Goal: Transaction & Acquisition: Book appointment/travel/reservation

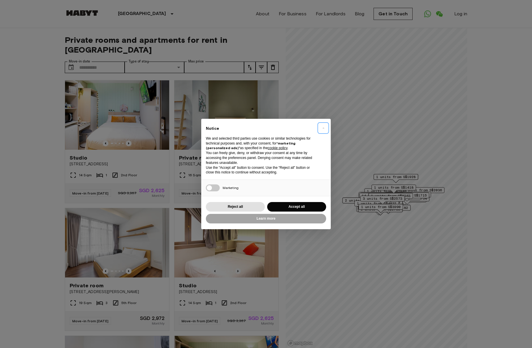
click at [322, 127] on button "×" at bounding box center [322, 127] width 9 height 9
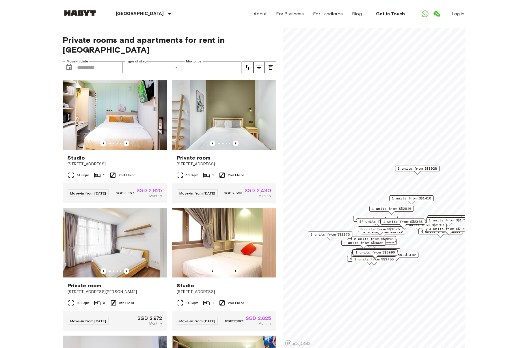
drag, startPoint x: 440, startPoint y: 173, endPoint x: 407, endPoint y: 169, distance: 32.3
click at [407, 169] on div "1 units from S$1928" at bounding box center [417, 170] width 45 height 9
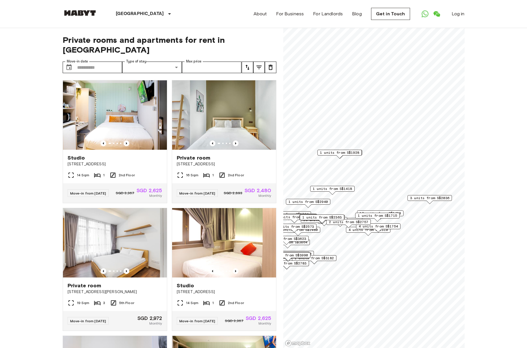
click at [325, 188] on span "1 units from S$1418" at bounding box center [332, 188] width 39 height 5
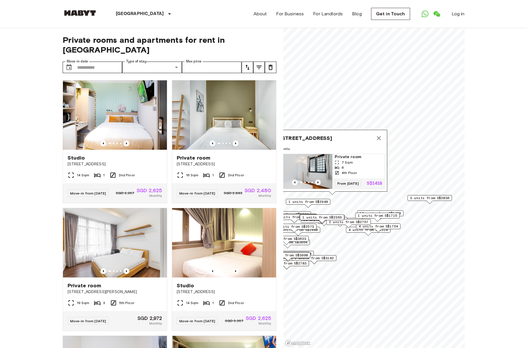
click at [316, 179] on icon "Previous image" at bounding box center [318, 182] width 6 height 6
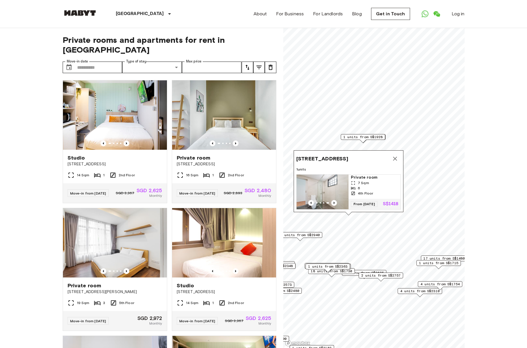
click at [307, 200] on div "Map marker" at bounding box center [323, 203] width 52 height 6
click at [309, 200] on icon "Previous image" at bounding box center [311, 203] width 6 height 6
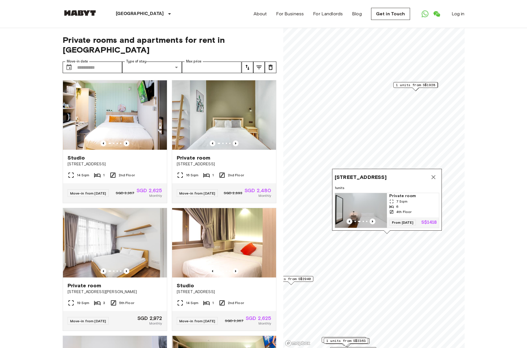
click at [348, 218] on icon "Previous image" at bounding box center [350, 221] width 6 height 6
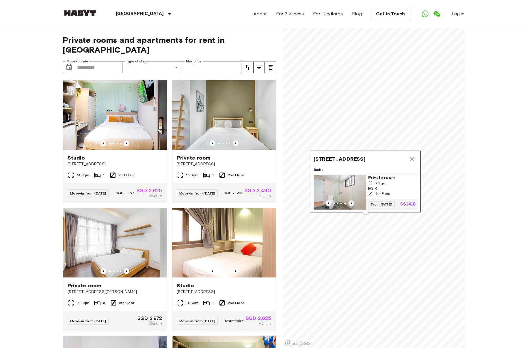
click at [354, 200] on icon "Previous image" at bounding box center [352, 203] width 6 height 6
click at [349, 200] on icon "Previous image" at bounding box center [352, 203] width 6 height 6
click at [351, 200] on icon "Previous image" at bounding box center [352, 203] width 6 height 6
click at [351, 201] on icon "Previous image" at bounding box center [353, 204] width 6 height 6
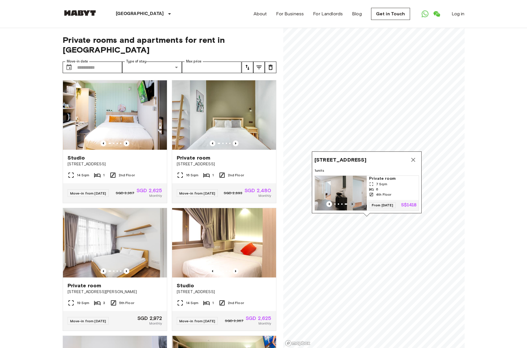
click at [351, 201] on icon "Previous image" at bounding box center [353, 204] width 6 height 6
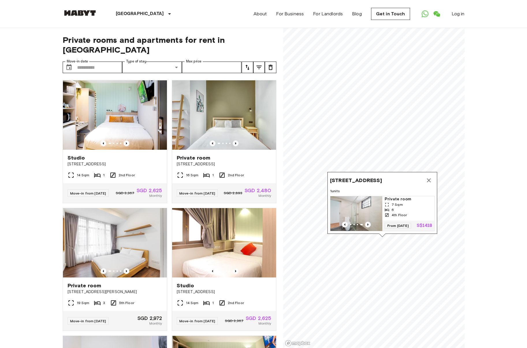
click at [344, 205] on img "Map marker" at bounding box center [357, 213] width 52 height 35
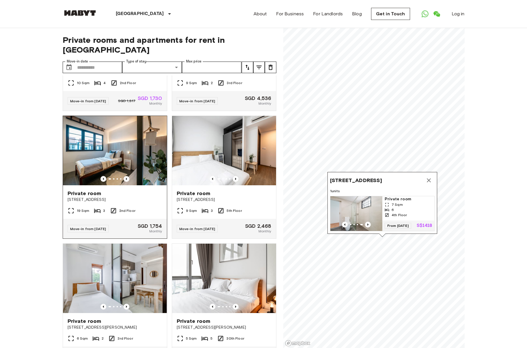
scroll to position [990, 0]
click at [127, 182] on icon "Previous image" at bounding box center [127, 180] width 6 height 6
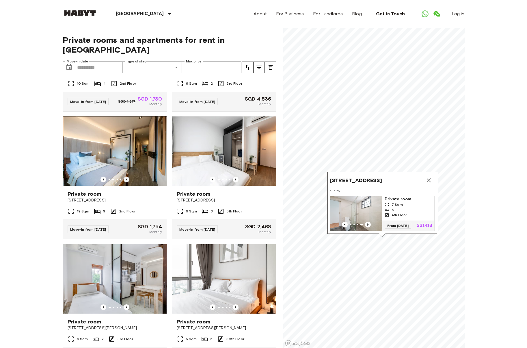
click at [127, 182] on icon "Previous image" at bounding box center [127, 180] width 6 height 6
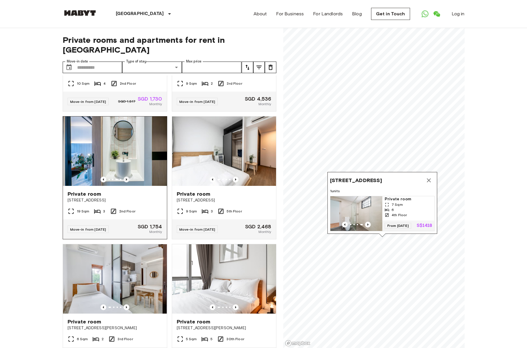
click at [127, 182] on icon "Previous image" at bounding box center [127, 180] width 6 height 6
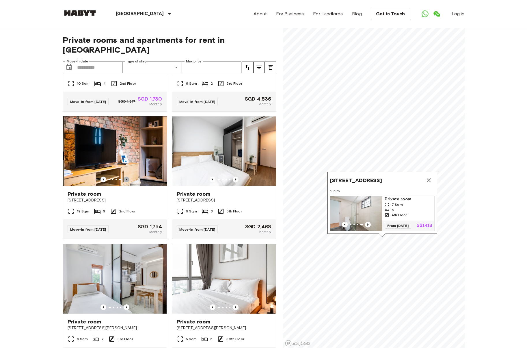
click at [127, 182] on icon "Previous image" at bounding box center [127, 180] width 6 height 6
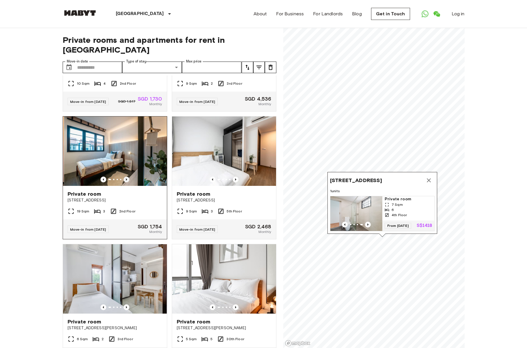
click at [127, 182] on icon "Previous image" at bounding box center [127, 180] width 6 height 6
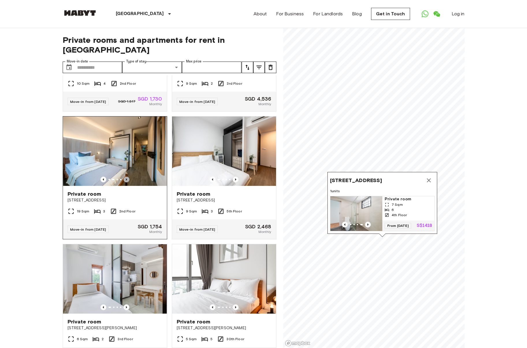
click at [127, 182] on icon "Previous image" at bounding box center [127, 180] width 6 height 6
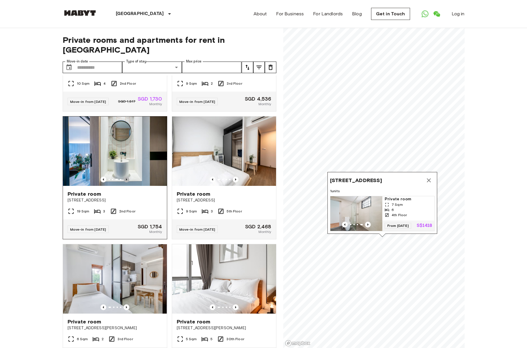
click at [127, 182] on icon "Previous image" at bounding box center [127, 180] width 6 height 6
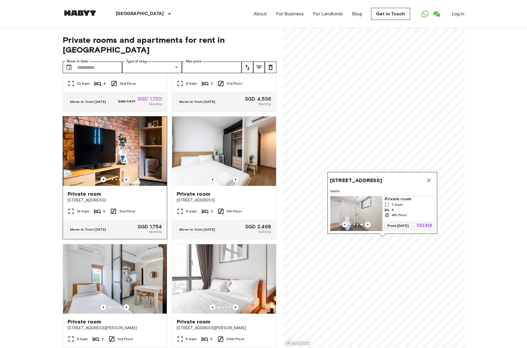
click at [127, 182] on icon "Previous image" at bounding box center [127, 180] width 6 height 6
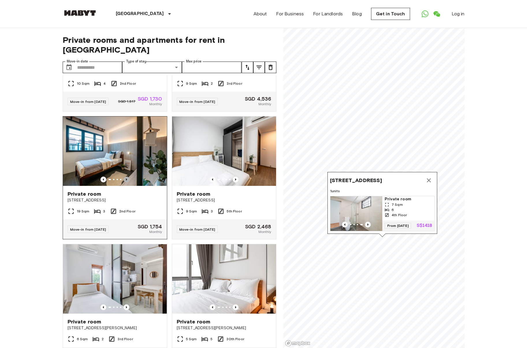
click at [127, 182] on icon "Previous image" at bounding box center [127, 180] width 6 height 6
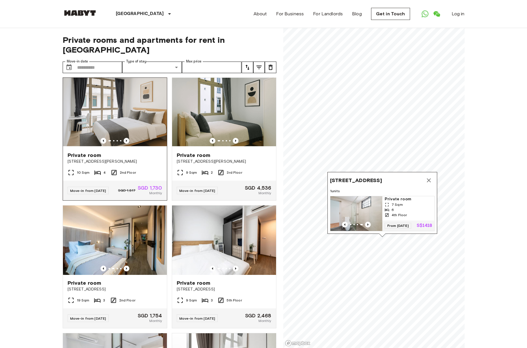
scroll to position [893, 0]
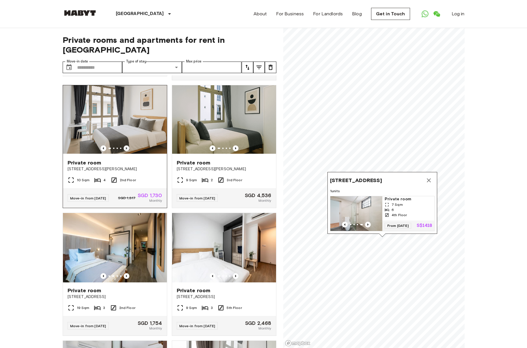
click at [127, 151] on icon "Previous image" at bounding box center [127, 148] width 6 height 6
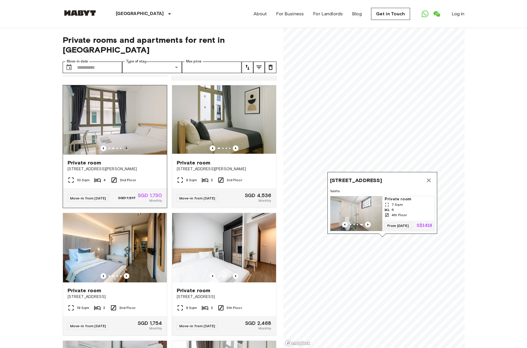
click at [127, 151] on icon "Previous image" at bounding box center [127, 148] width 6 height 6
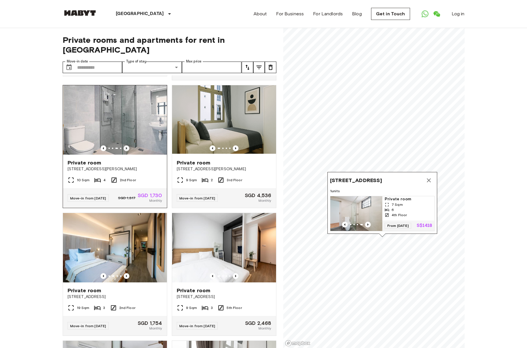
click at [127, 151] on icon "Previous image" at bounding box center [127, 148] width 6 height 6
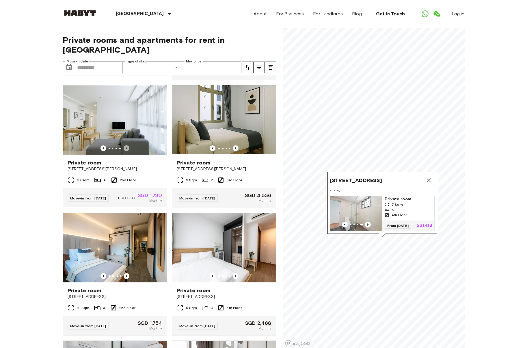
click at [127, 151] on icon "Previous image" at bounding box center [127, 148] width 6 height 6
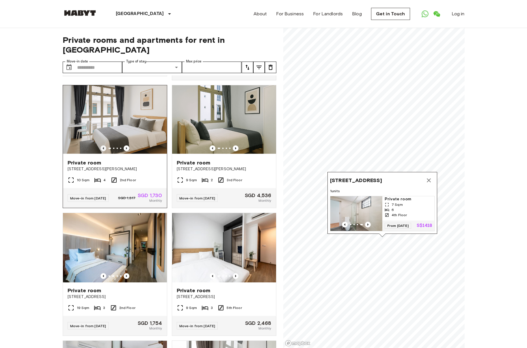
click at [103, 151] on icon "Previous image" at bounding box center [104, 148] width 6 height 6
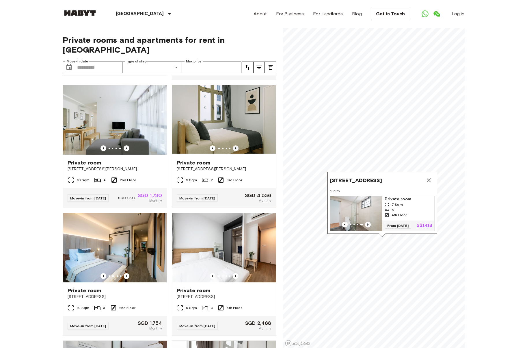
click at [233, 151] on icon "Previous image" at bounding box center [236, 148] width 6 height 6
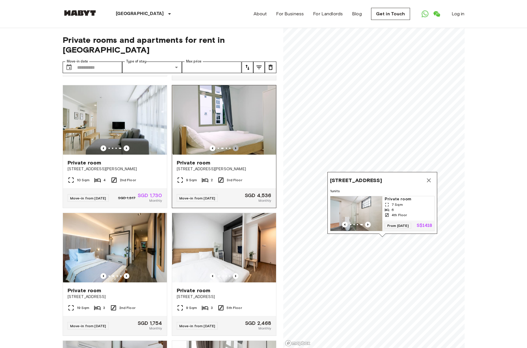
click at [233, 151] on icon "Previous image" at bounding box center [236, 148] width 6 height 6
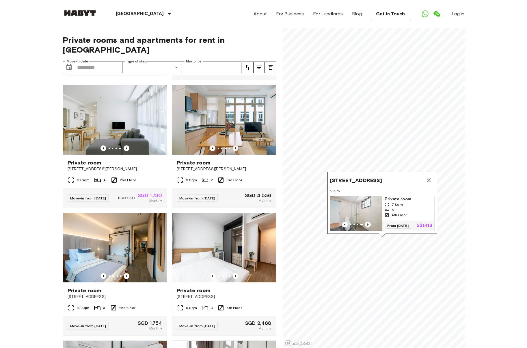
click at [233, 151] on icon "Previous image" at bounding box center [236, 148] width 6 height 6
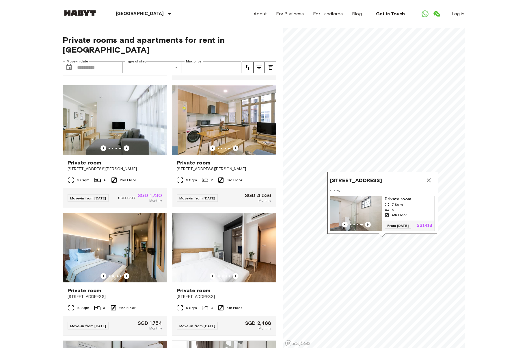
click at [233, 151] on icon "Previous image" at bounding box center [236, 148] width 6 height 6
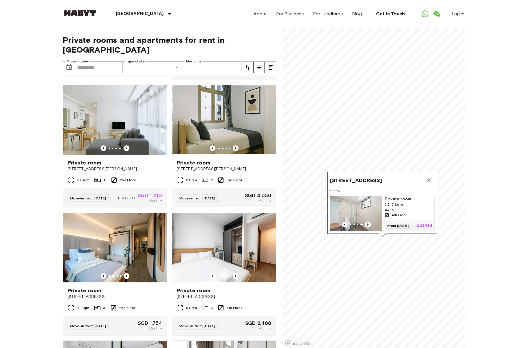
click at [233, 151] on icon "Previous image" at bounding box center [236, 148] width 6 height 6
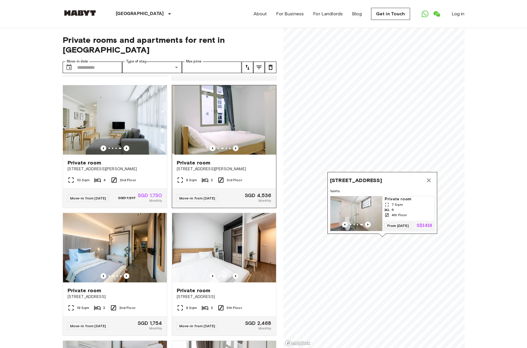
click at [233, 151] on icon "Previous image" at bounding box center [236, 148] width 6 height 6
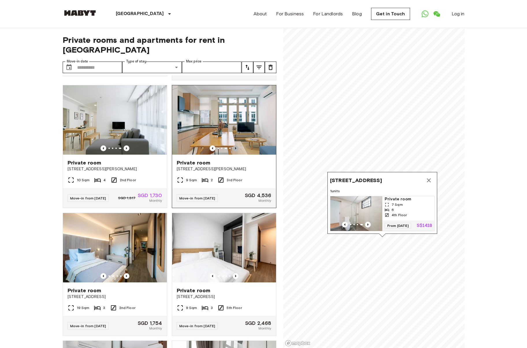
click at [233, 151] on icon "Previous image" at bounding box center [236, 148] width 6 height 6
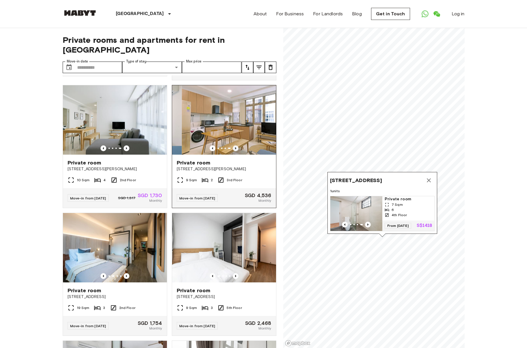
click at [233, 151] on icon "Previous image" at bounding box center [236, 148] width 6 height 6
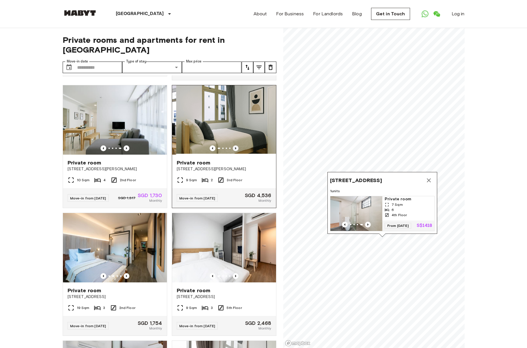
click at [233, 151] on icon "Previous image" at bounding box center [236, 148] width 6 height 6
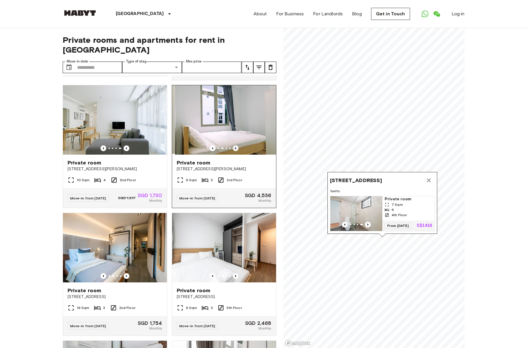
click at [233, 151] on icon "Previous image" at bounding box center [236, 148] width 6 height 6
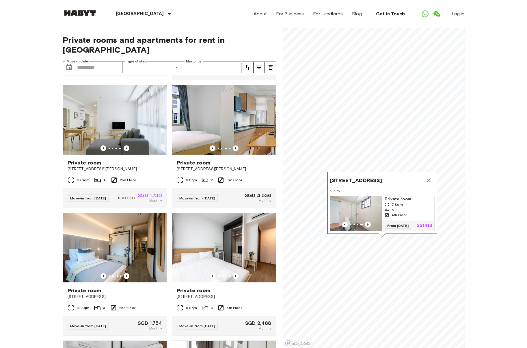
click at [233, 151] on icon "Previous image" at bounding box center [236, 148] width 6 height 6
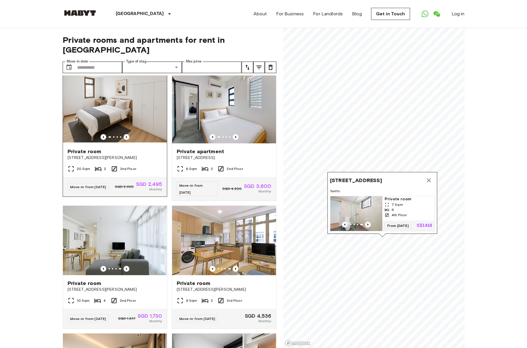
scroll to position [768, 0]
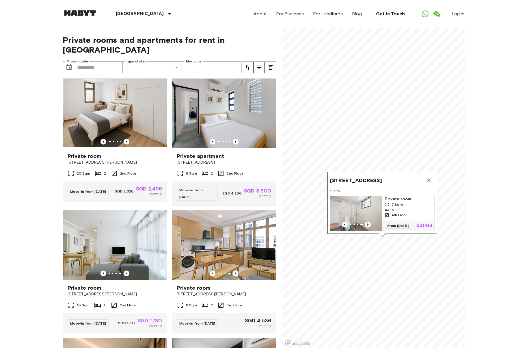
click at [196, 65] on div "Private rooms and apartments for rent in Singapore Move-in date ​ Move-in date …" at bounding box center [170, 188] width 214 height 320
click at [203, 62] on input "Max price" at bounding box center [212, 68] width 60 height 12
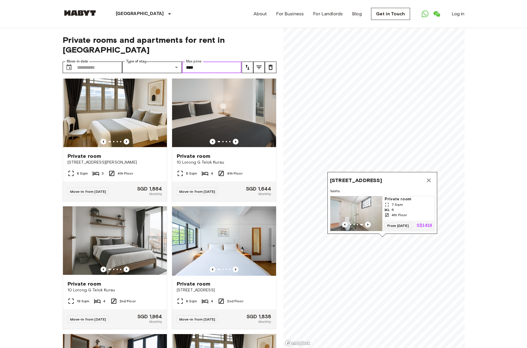
type input "****"
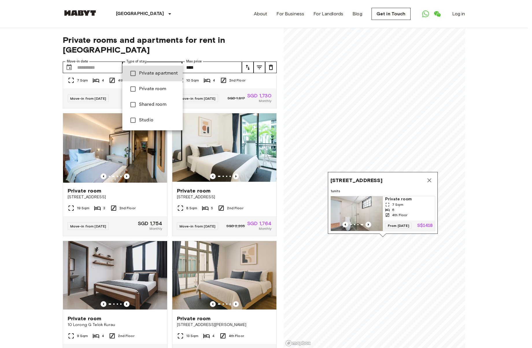
click at [165, 74] on span "Private apartment" at bounding box center [158, 73] width 39 height 7
type input "**********"
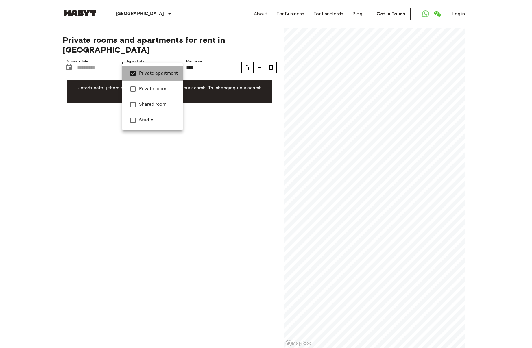
click at [162, 73] on span "Private apartment" at bounding box center [158, 73] width 39 height 7
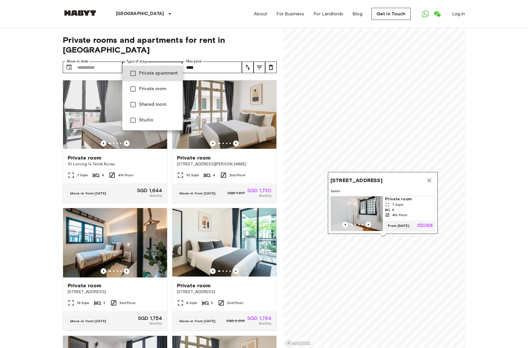
click at [155, 71] on span "Private apartment" at bounding box center [158, 73] width 39 height 7
type input "**********"
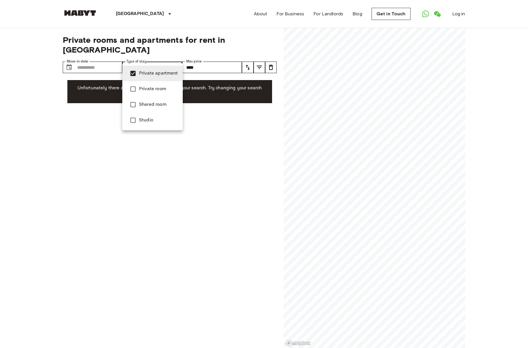
click at [155, 70] on span "Private apartment" at bounding box center [158, 73] width 39 height 7
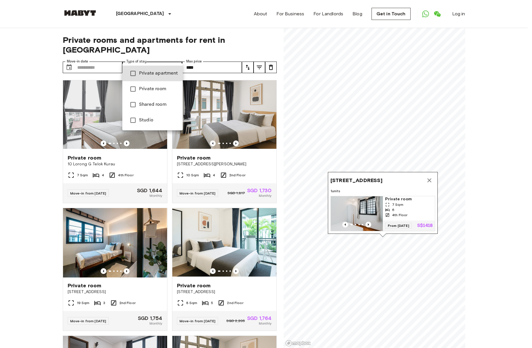
click at [142, 94] on li "Private room" at bounding box center [152, 89] width 60 height 16
click at [28, 104] on div at bounding box center [266, 174] width 532 height 348
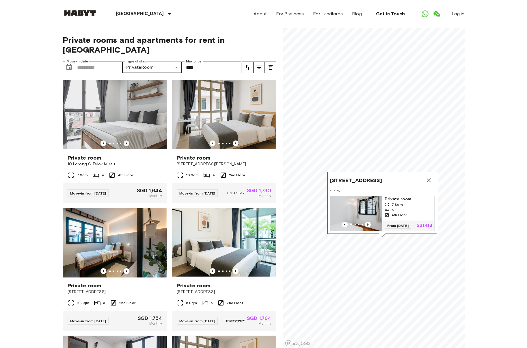
click at [128, 140] on icon "Previous image" at bounding box center [127, 143] width 6 height 6
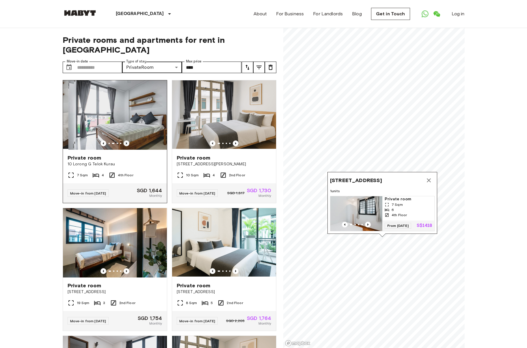
click at [128, 140] on icon "Previous image" at bounding box center [127, 143] width 6 height 6
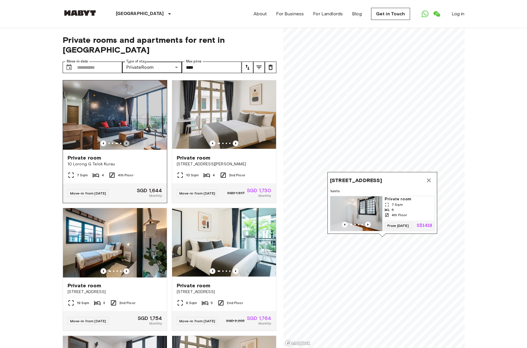
click at [128, 140] on icon "Previous image" at bounding box center [127, 143] width 6 height 6
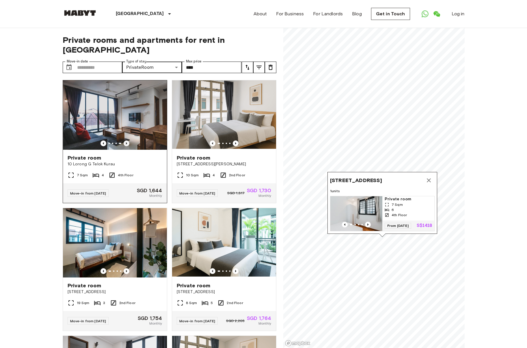
click at [128, 140] on icon "Previous image" at bounding box center [127, 143] width 6 height 6
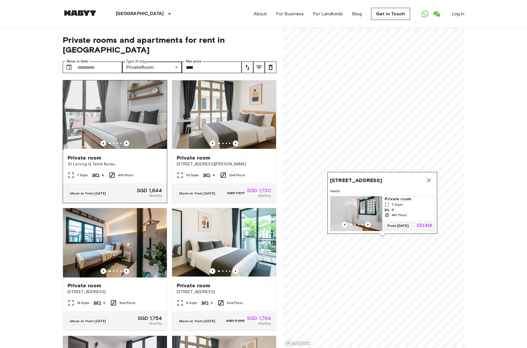
click at [128, 140] on icon "Previous image" at bounding box center [127, 143] width 6 height 6
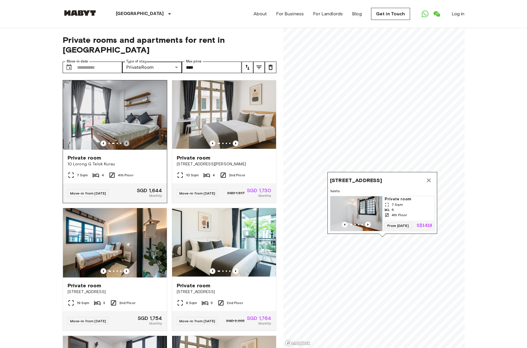
click at [128, 140] on icon "Previous image" at bounding box center [127, 143] width 6 height 6
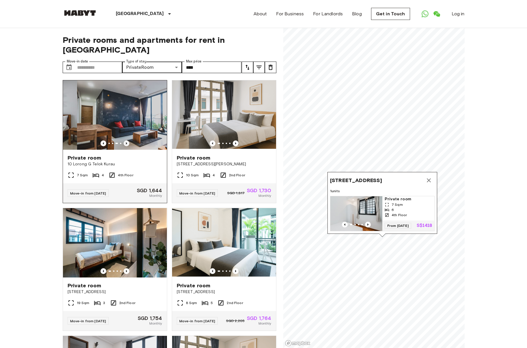
click at [128, 140] on icon "Previous image" at bounding box center [127, 143] width 6 height 6
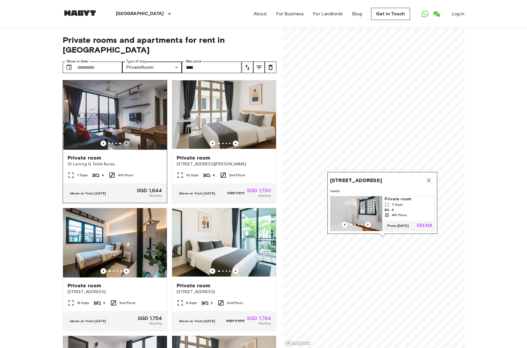
click at [128, 140] on icon "Previous image" at bounding box center [127, 143] width 6 height 6
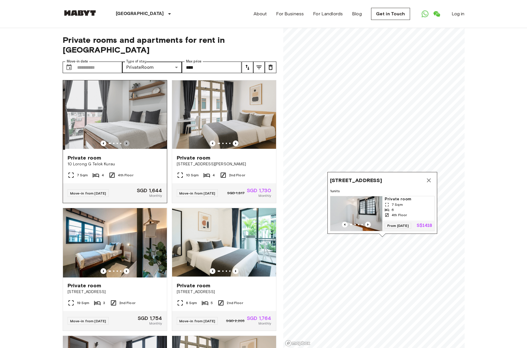
click at [128, 140] on icon "Previous image" at bounding box center [127, 143] width 6 height 6
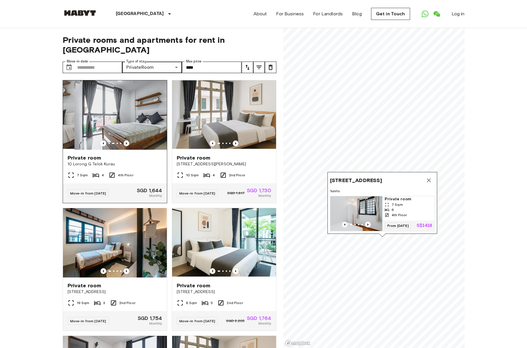
click at [128, 140] on icon "Previous image" at bounding box center [127, 143] width 6 height 6
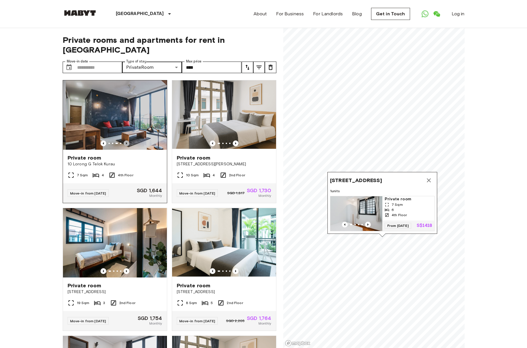
click at [128, 140] on icon "Previous image" at bounding box center [127, 143] width 6 height 6
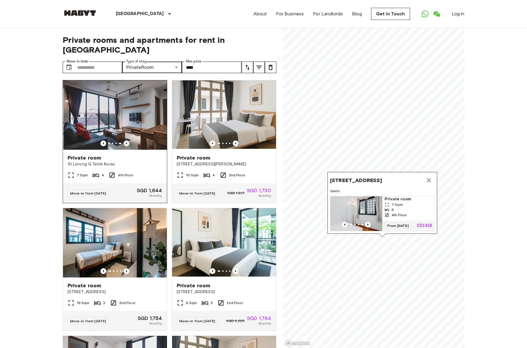
click at [128, 140] on icon "Previous image" at bounding box center [127, 143] width 6 height 6
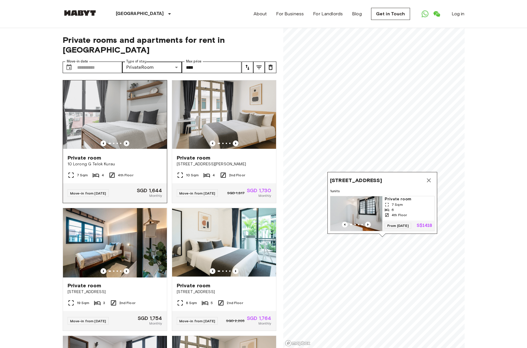
click at [128, 140] on icon "Previous image" at bounding box center [127, 143] width 6 height 6
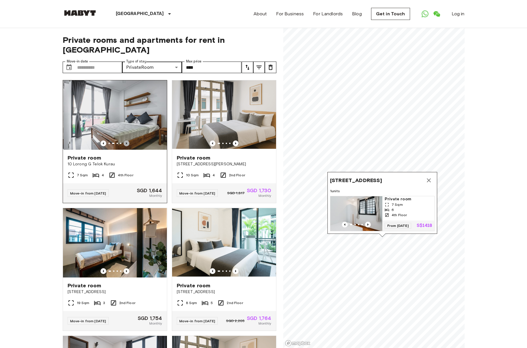
click at [128, 140] on icon "Previous image" at bounding box center [127, 143] width 6 height 6
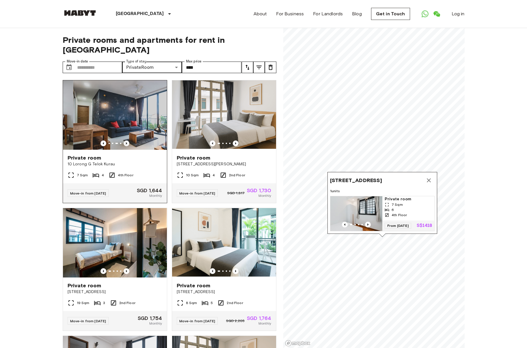
click at [128, 140] on icon "Previous image" at bounding box center [127, 143] width 6 height 6
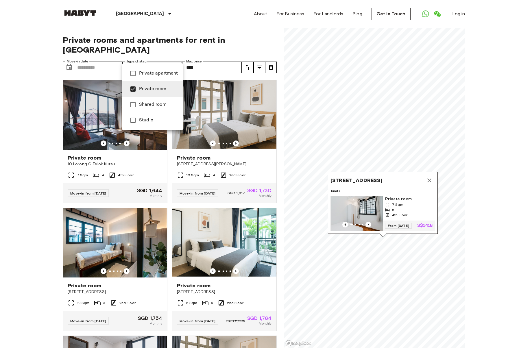
click at [166, 76] on span "Private apartment" at bounding box center [158, 73] width 39 height 7
click at [163, 88] on span "Private room" at bounding box center [158, 89] width 39 height 7
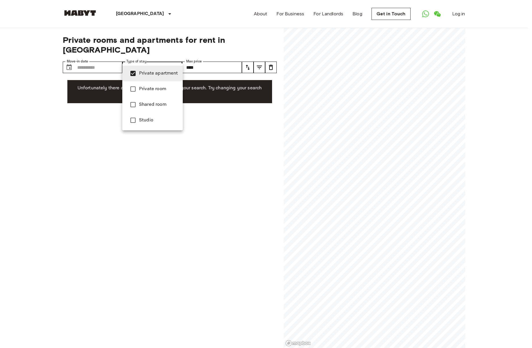
click at [164, 89] on span "Private room" at bounding box center [158, 89] width 39 height 7
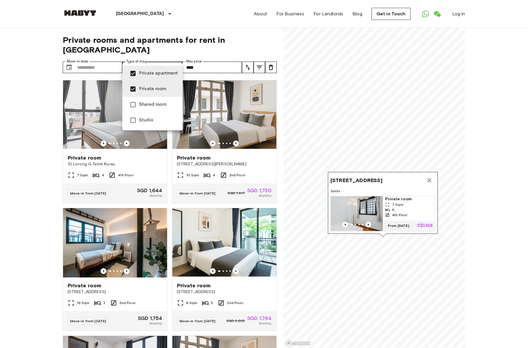
click at [169, 73] on span "Private apartment" at bounding box center [158, 73] width 39 height 7
click at [161, 108] on li "Shared room" at bounding box center [152, 105] width 60 height 16
click at [168, 85] on li "Private room" at bounding box center [152, 89] width 60 height 16
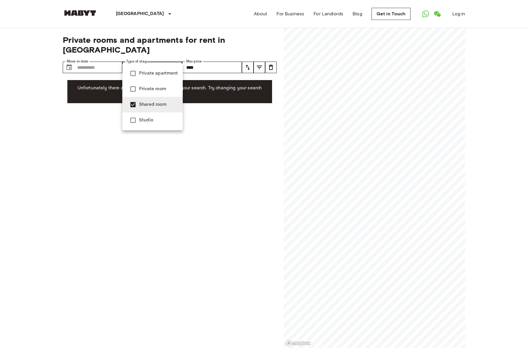
click at [168, 94] on li "Private room" at bounding box center [152, 89] width 60 height 16
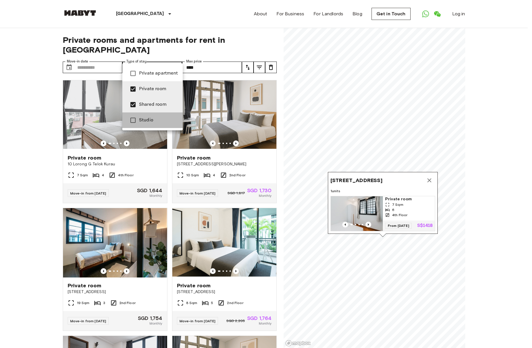
click at [162, 115] on li "Studio" at bounding box center [152, 120] width 60 height 16
click at [162, 102] on span "Shared room" at bounding box center [158, 104] width 39 height 7
click at [163, 90] on span "Private room" at bounding box center [158, 89] width 39 height 7
type input "******"
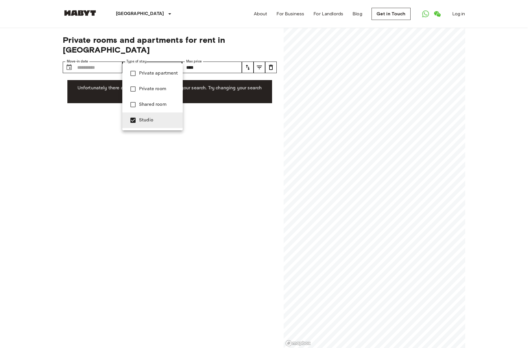
click at [147, 121] on span "Studio" at bounding box center [158, 120] width 39 height 7
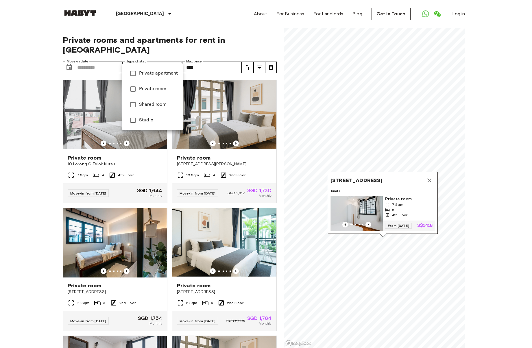
click at [217, 57] on div at bounding box center [266, 174] width 532 height 348
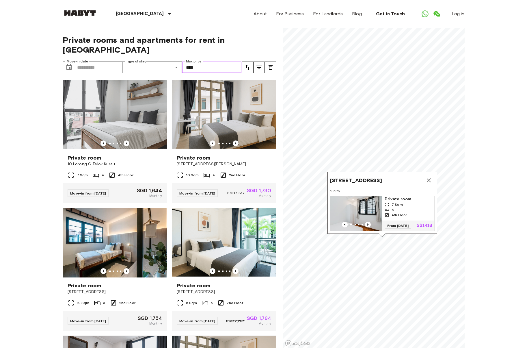
click at [218, 62] on input "****" at bounding box center [212, 68] width 60 height 12
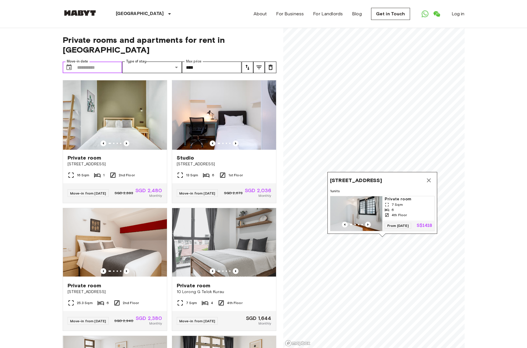
click at [94, 62] on input "Move-in date" at bounding box center [99, 68] width 45 height 12
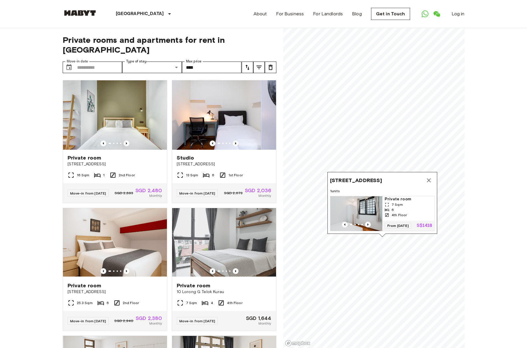
drag, startPoint x: 223, startPoint y: 69, endPoint x: 225, endPoint y: 64, distance: 5.5
click at [223, 75] on div "Studio 171 TANAH MERAH KECHIL AVENUE, SINGAPORE 465713 13 Sqm 6 1st Floor Move-…" at bounding box center [221, 139] width 109 height 128
click at [226, 62] on input "****" at bounding box center [212, 68] width 60 height 12
drag, startPoint x: 222, startPoint y: 59, endPoint x: 152, endPoint y: 58, distance: 70.2
click at [153, 62] on div "Move-in date ​ Move-in date Type of stay ​ Share Type Max price **** Max price" at bounding box center [152, 68] width 179 height 12
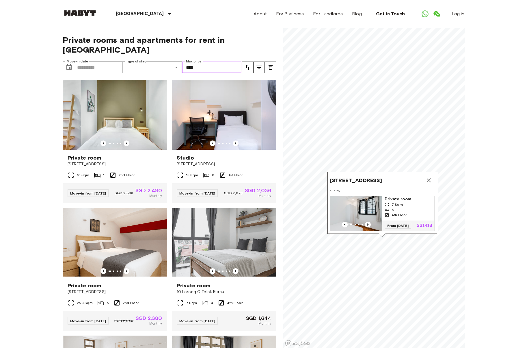
type input "****"
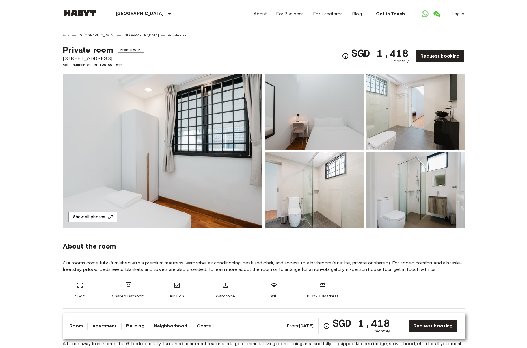
click at [238, 132] on img at bounding box center [163, 151] width 200 height 154
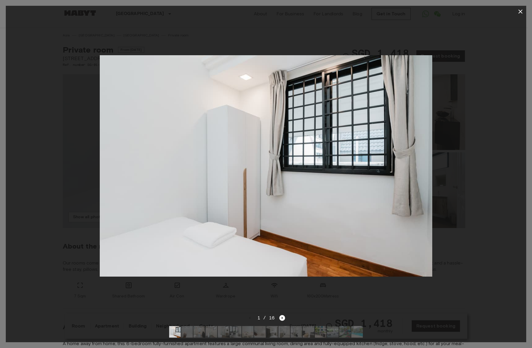
click at [283, 316] on div "1 / 16" at bounding box center [266, 328] width 520 height 28
click at [283, 316] on div "1 / 16" at bounding box center [266, 317] width 38 height 7
click at [281, 315] on icon "Next image" at bounding box center [282, 318] width 6 height 6
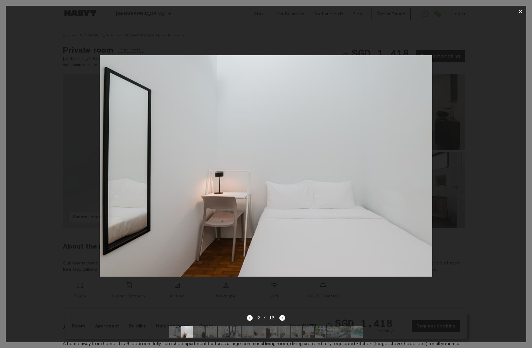
click at [286, 314] on div "2 / 16" at bounding box center [266, 328] width 520 height 28
click at [283, 315] on icon "Next image" at bounding box center [282, 318] width 6 height 6
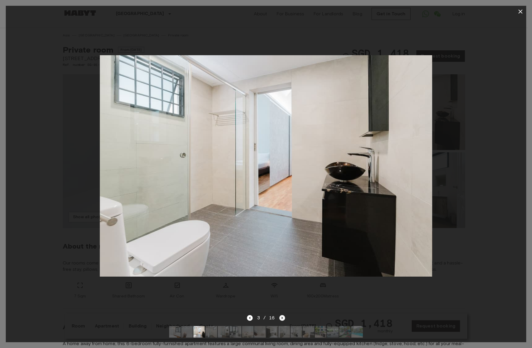
click at [283, 315] on icon "Next image" at bounding box center [282, 318] width 6 height 6
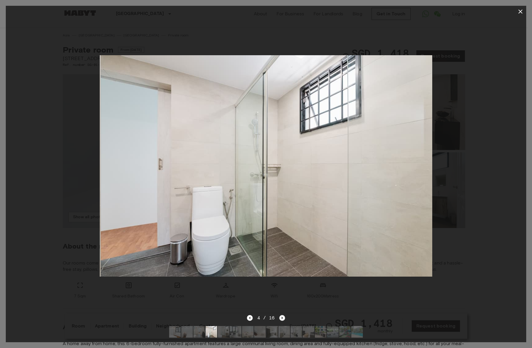
click at [283, 315] on icon "Next image" at bounding box center [282, 318] width 6 height 6
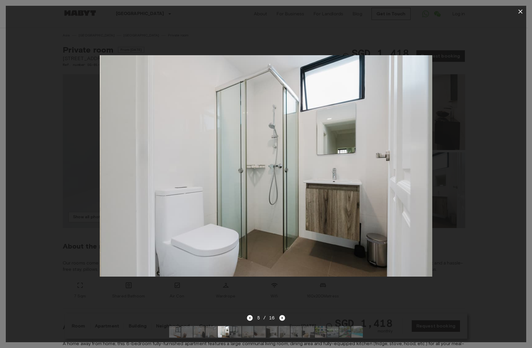
click at [283, 315] on icon "Next image" at bounding box center [282, 318] width 6 height 6
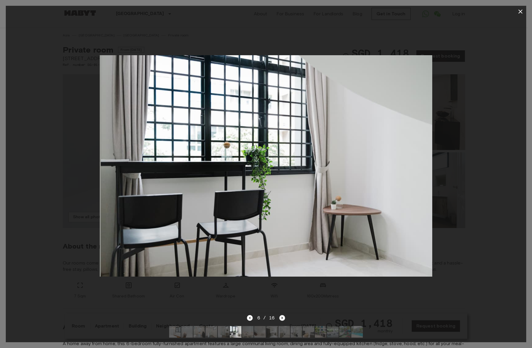
click at [283, 315] on icon "Next image" at bounding box center [282, 318] width 6 height 6
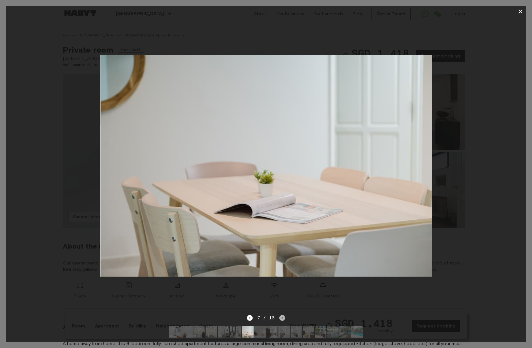
click at [283, 315] on icon "Next image" at bounding box center [282, 318] width 6 height 6
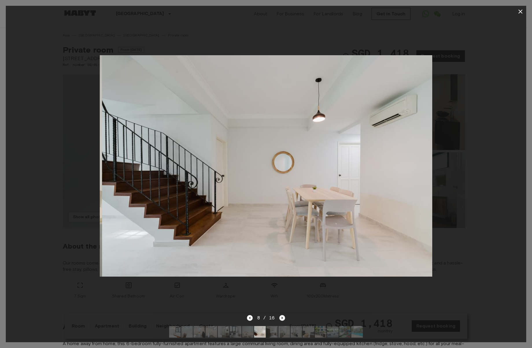
click at [283, 315] on icon "Next image" at bounding box center [282, 318] width 6 height 6
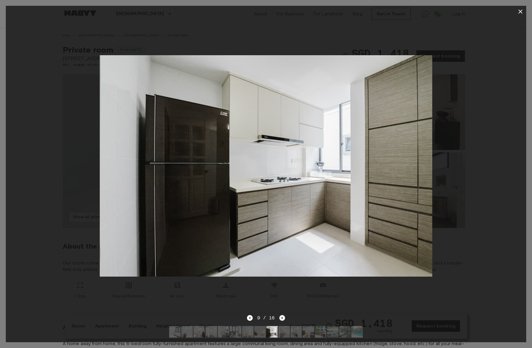
click at [283, 315] on icon "Next image" at bounding box center [282, 318] width 6 height 6
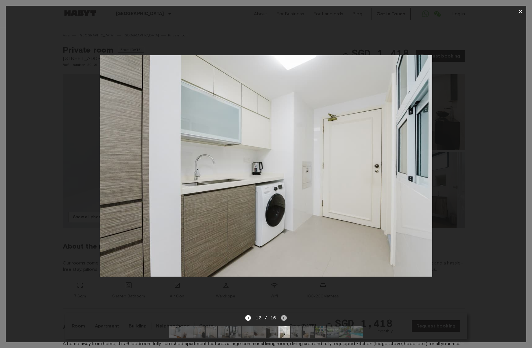
click at [283, 317] on icon "Next image" at bounding box center [283, 318] width 1 height 2
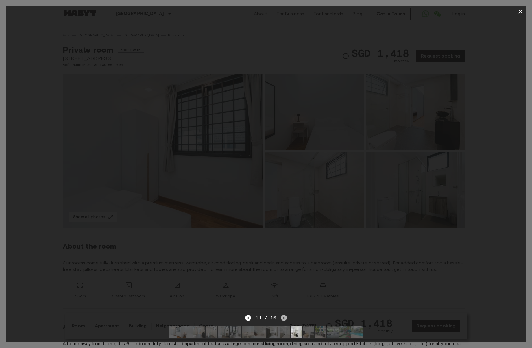
click at [283, 317] on icon "Next image" at bounding box center [283, 318] width 1 height 2
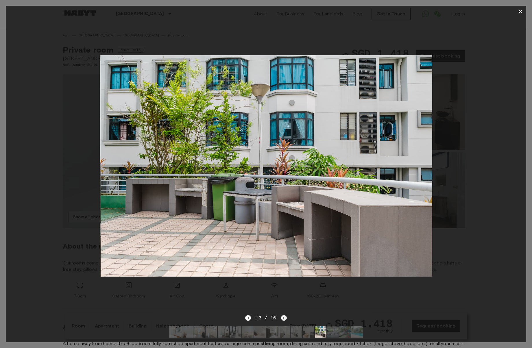
click at [283, 317] on icon "Next image" at bounding box center [283, 318] width 1 height 2
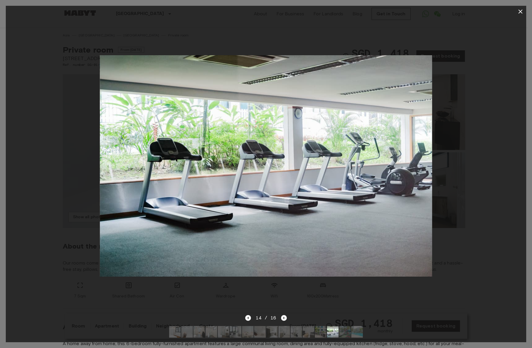
click at [238, 296] on div at bounding box center [266, 165] width 520 height 297
click at [223, 290] on div at bounding box center [266, 165] width 520 height 297
click at [94, 127] on div at bounding box center [266, 165] width 520 height 297
click at [72, 95] on div at bounding box center [266, 165] width 520 height 297
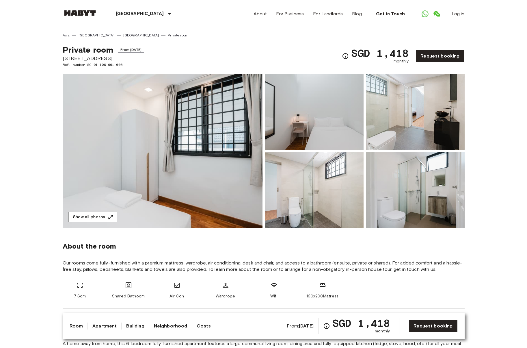
click at [194, 148] on img at bounding box center [163, 151] width 200 height 154
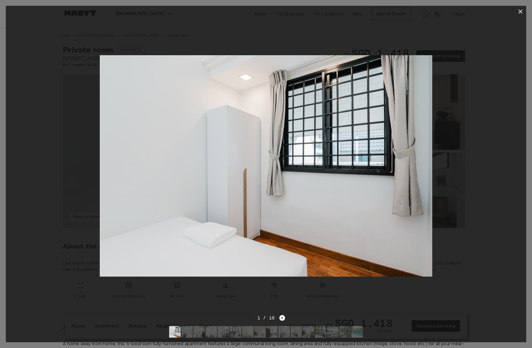
click at [280, 315] on icon "Next image" at bounding box center [282, 318] width 6 height 6
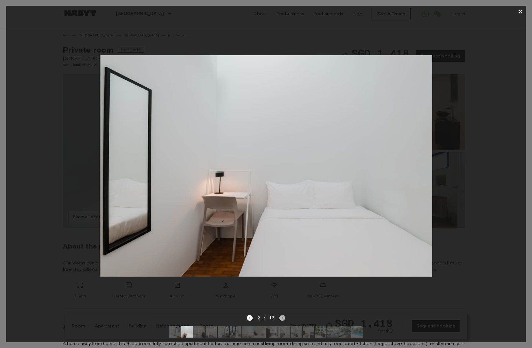
click at [280, 315] on icon "Next image" at bounding box center [282, 318] width 6 height 6
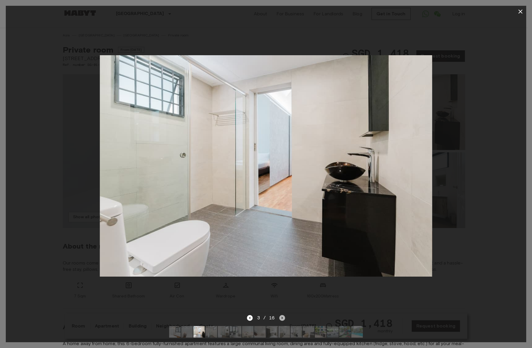
click at [280, 315] on icon "Next image" at bounding box center [282, 318] width 6 height 6
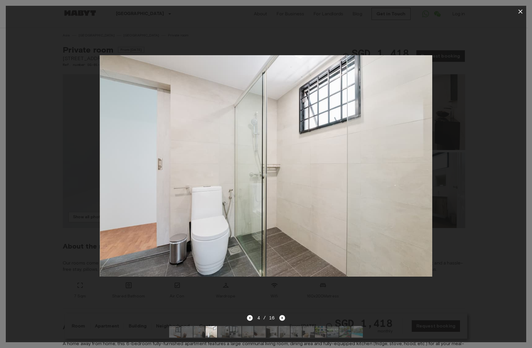
click at [280, 315] on icon "Next image" at bounding box center [282, 318] width 6 height 6
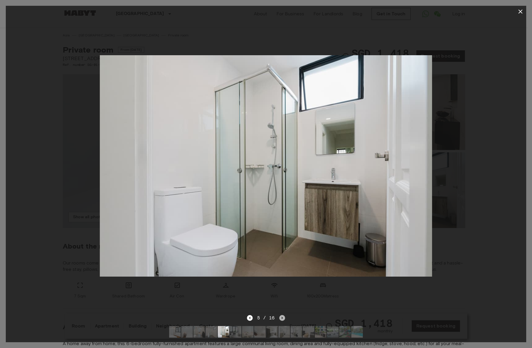
click at [280, 315] on icon "Next image" at bounding box center [282, 318] width 6 height 6
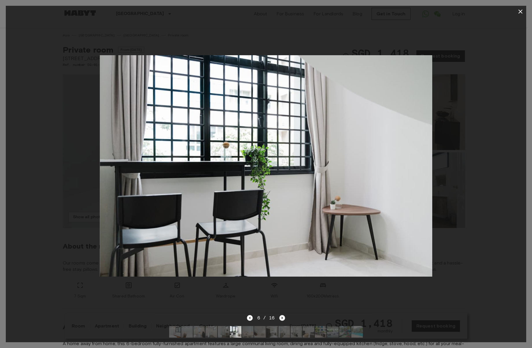
click at [280, 315] on icon "Next image" at bounding box center [282, 318] width 6 height 6
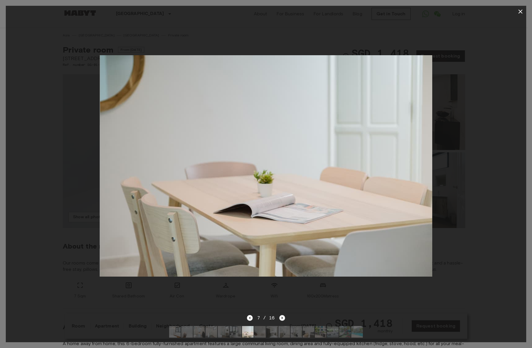
click at [280, 315] on icon "Next image" at bounding box center [282, 318] width 6 height 6
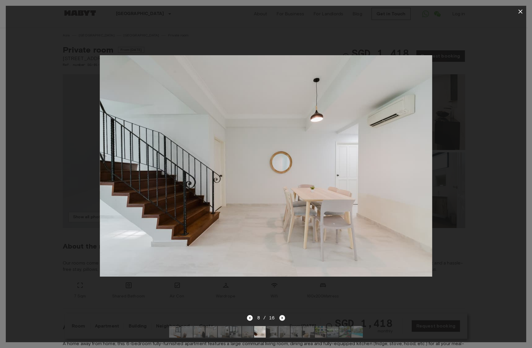
click at [280, 315] on icon "Next image" at bounding box center [282, 318] width 6 height 6
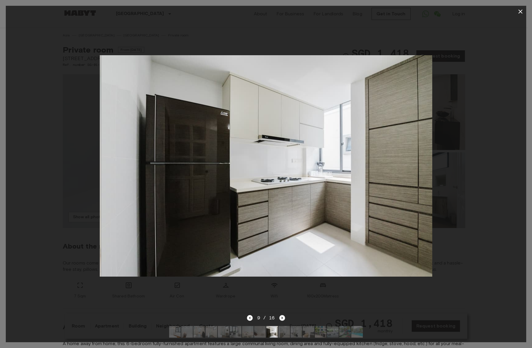
click at [280, 315] on icon "Next image" at bounding box center [282, 318] width 6 height 6
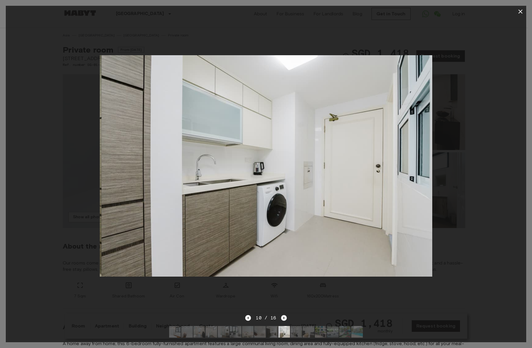
click at [281, 315] on icon "Next image" at bounding box center [284, 318] width 6 height 6
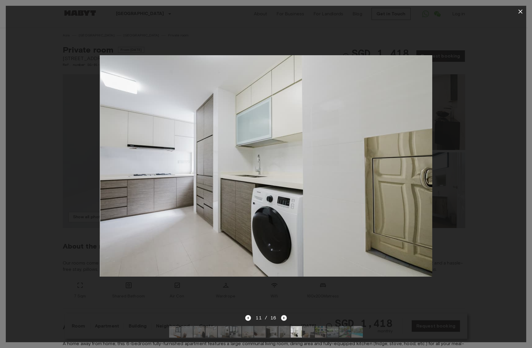
click at [281, 315] on icon "Next image" at bounding box center [284, 318] width 6 height 6
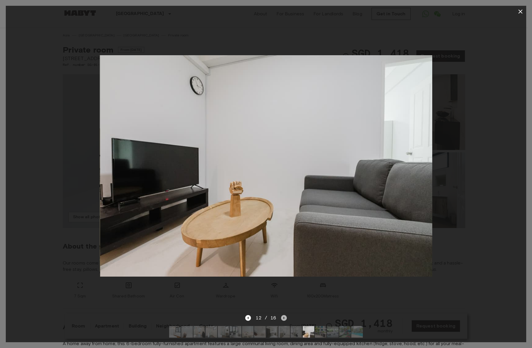
click at [281, 315] on icon "Next image" at bounding box center [284, 318] width 6 height 6
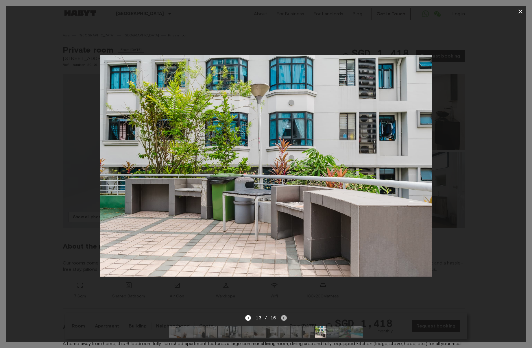
click at [281, 315] on icon "Next image" at bounding box center [284, 318] width 6 height 6
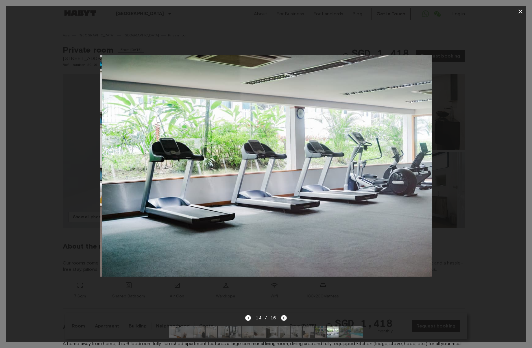
click at [281, 315] on icon "Next image" at bounding box center [284, 318] width 6 height 6
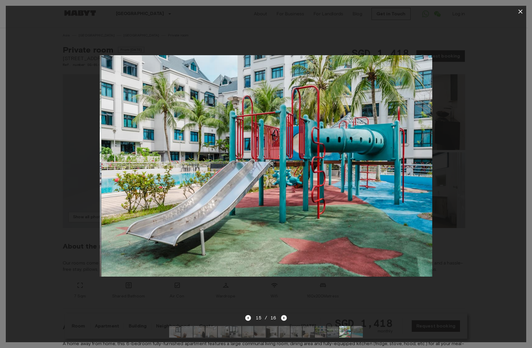
click at [281, 315] on icon "Next image" at bounding box center [284, 318] width 6 height 6
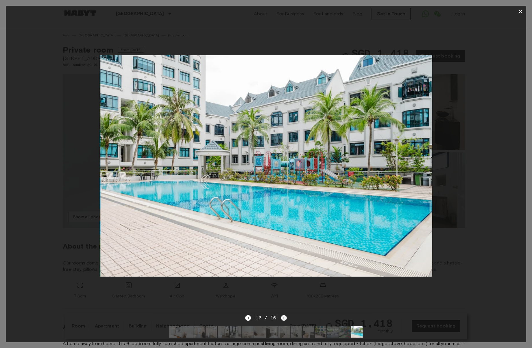
click at [280, 314] on div "16 / 16" at bounding box center [265, 317] width 41 height 7
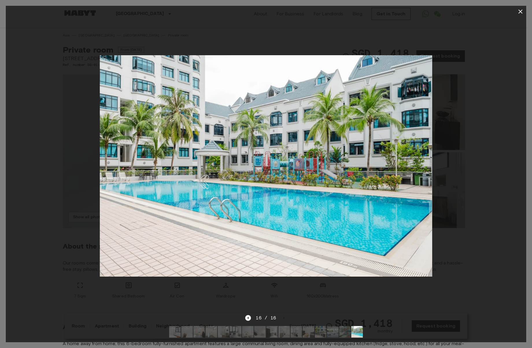
click at [252, 296] on div at bounding box center [266, 165] width 520 height 297
click at [457, 55] on div at bounding box center [266, 165] width 520 height 297
click at [520, 13] on icon "button" at bounding box center [520, 11] width 7 height 7
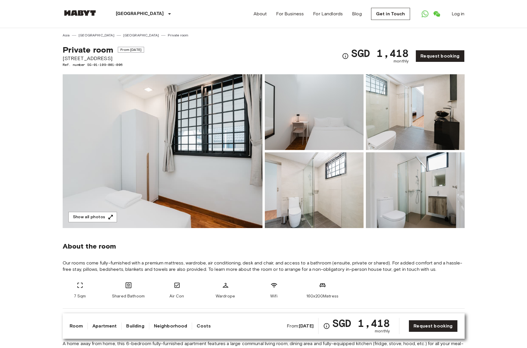
click at [93, 11] on img at bounding box center [80, 13] width 35 height 6
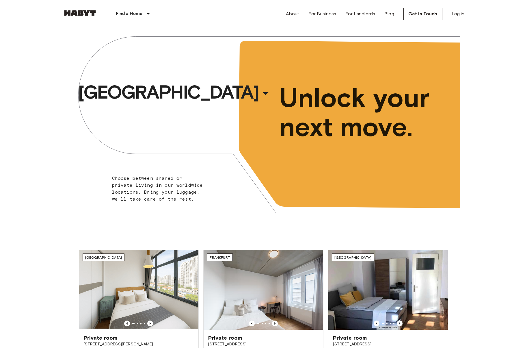
click at [93, 15] on img at bounding box center [80, 13] width 35 height 6
click at [90, 11] on img at bounding box center [80, 13] width 35 height 6
click at [305, 15] on div "About For Business For Landlords Blog Get in Touch Log in" at bounding box center [375, 14] width 179 height 28
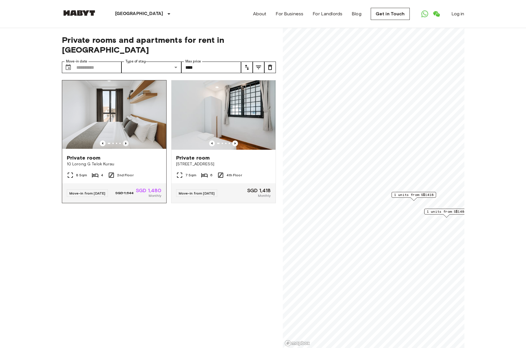
click at [123, 140] on icon "Previous image" at bounding box center [126, 143] width 6 height 6
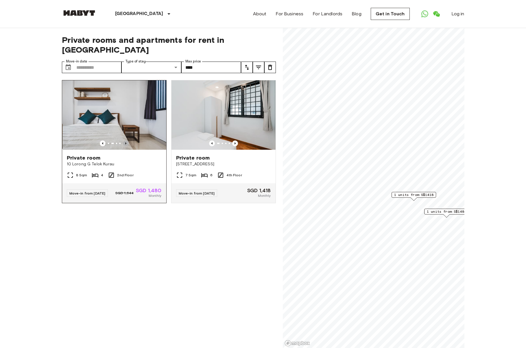
click at [124, 140] on icon "Previous image" at bounding box center [126, 143] width 6 height 6
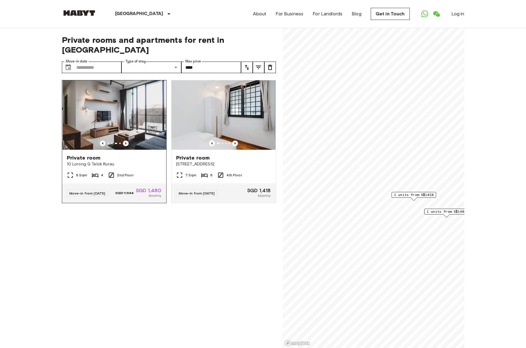
click at [124, 140] on icon "Previous image" at bounding box center [126, 143] width 6 height 6
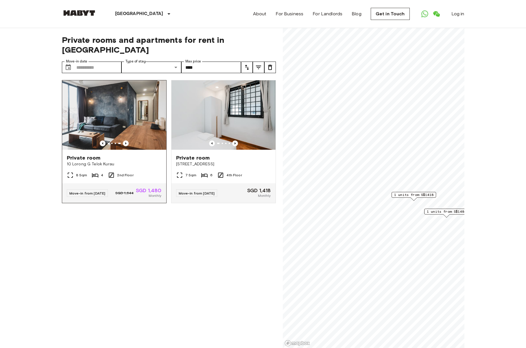
click at [126, 110] on img at bounding box center [114, 114] width 104 height 69
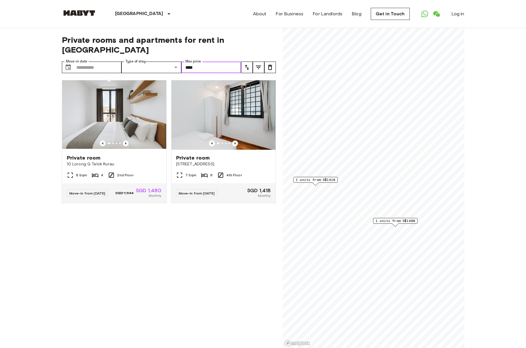
click at [201, 62] on input "****" at bounding box center [211, 68] width 60 height 12
click at [231, 110] on img at bounding box center [223, 114] width 104 height 69
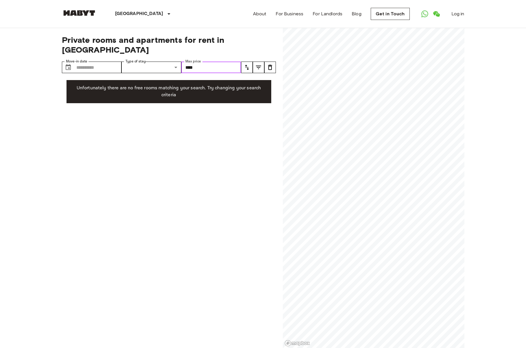
type input "****"
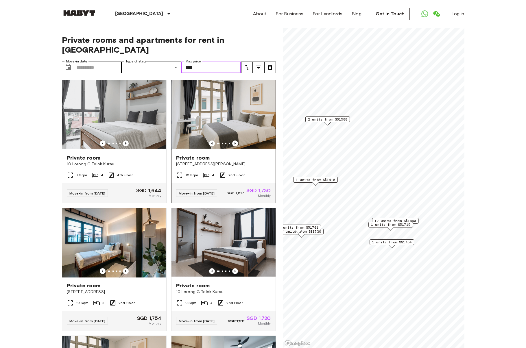
click at [225, 93] on img at bounding box center [224, 114] width 104 height 69
click at [225, 90] on img at bounding box center [223, 114] width 104 height 69
click at [199, 62] on input "****" at bounding box center [211, 68] width 60 height 12
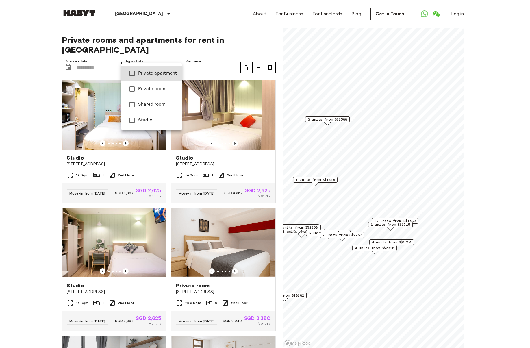
click at [148, 126] on li "Studio" at bounding box center [151, 120] width 60 height 16
type input "******"
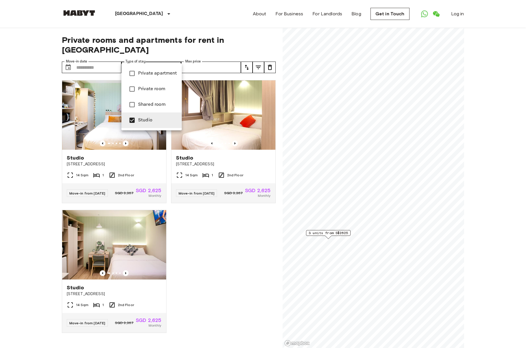
click at [30, 119] on div at bounding box center [265, 174] width 530 height 348
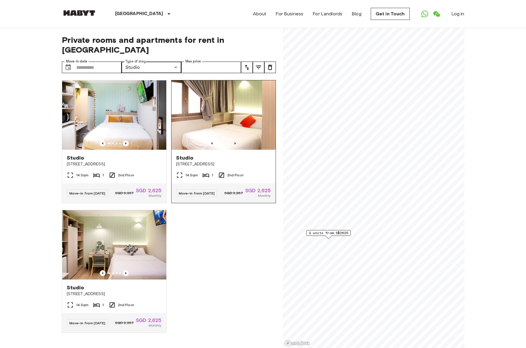
click at [232, 140] on icon "Previous image" at bounding box center [235, 143] width 6 height 6
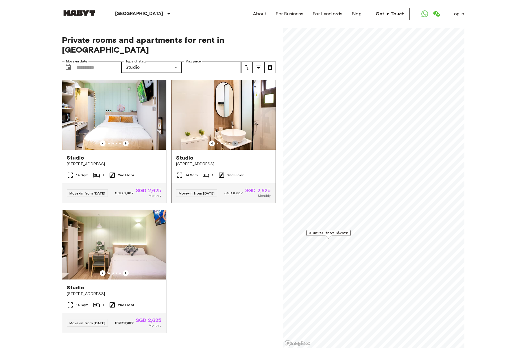
click at [232, 140] on icon "Previous image" at bounding box center [235, 143] width 6 height 6
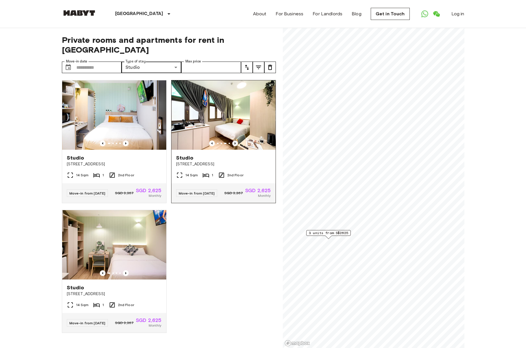
click at [232, 140] on icon "Previous image" at bounding box center [235, 143] width 6 height 6
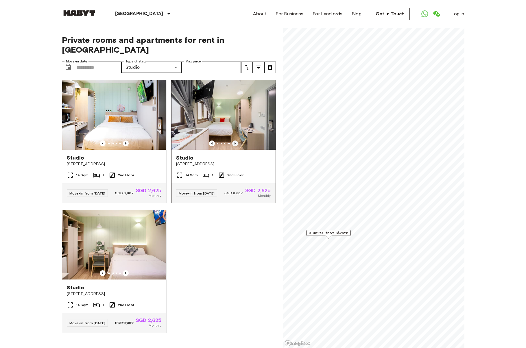
click at [232, 140] on icon "Previous image" at bounding box center [235, 143] width 6 height 6
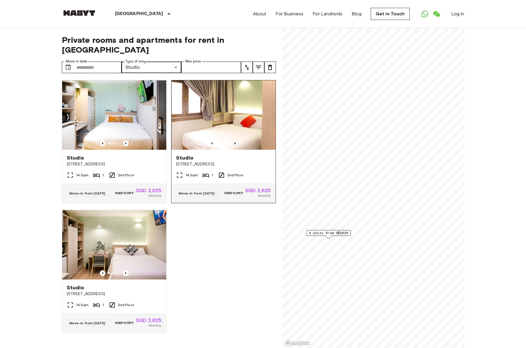
click at [232, 140] on icon "Previous image" at bounding box center [235, 143] width 6 height 6
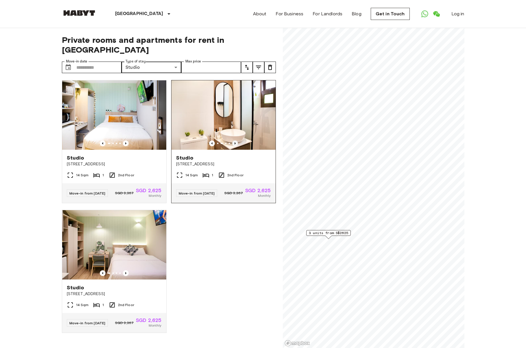
click at [232, 140] on icon "Previous image" at bounding box center [235, 143] width 6 height 6
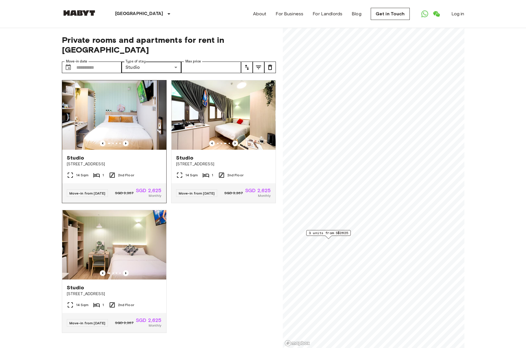
click at [129, 140] on div at bounding box center [114, 143] width 104 height 6
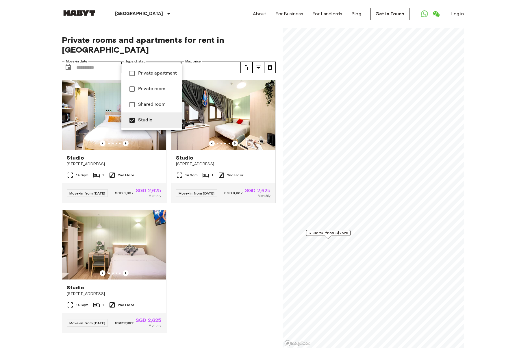
click at [160, 59] on div at bounding box center [265, 174] width 530 height 348
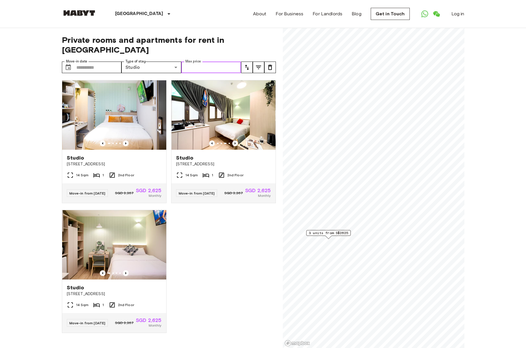
click at [207, 62] on input "Max price" at bounding box center [211, 68] width 60 height 12
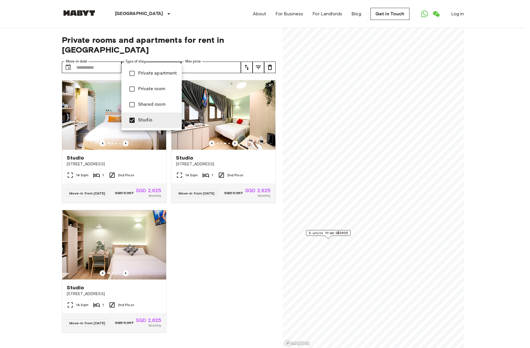
click at [176, 58] on div at bounding box center [265, 174] width 530 height 348
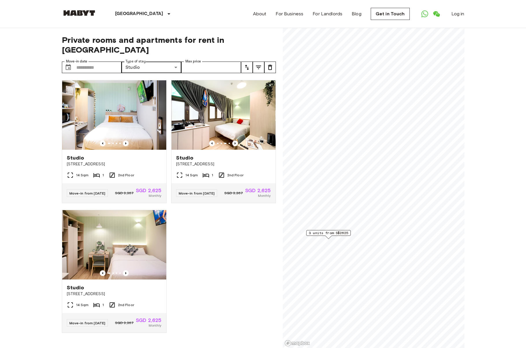
click at [176, 58] on div "Private apartment Private room Shared room Studio" at bounding box center [263, 174] width 526 height 348
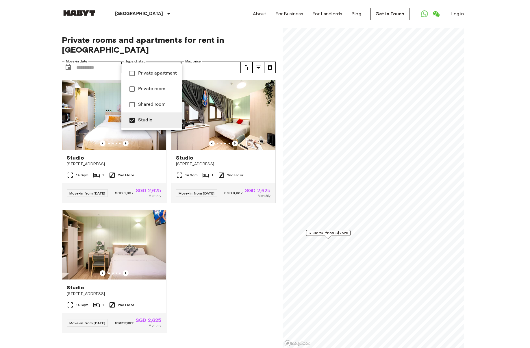
drag, startPoint x: 365, startPoint y: 250, endPoint x: 347, endPoint y: 240, distance: 21.0
click at [363, 250] on div at bounding box center [265, 174] width 530 height 348
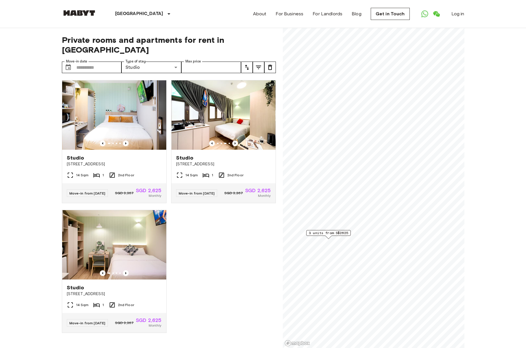
click at [329, 233] on span "3 units from S$2625" at bounding box center [328, 232] width 39 height 5
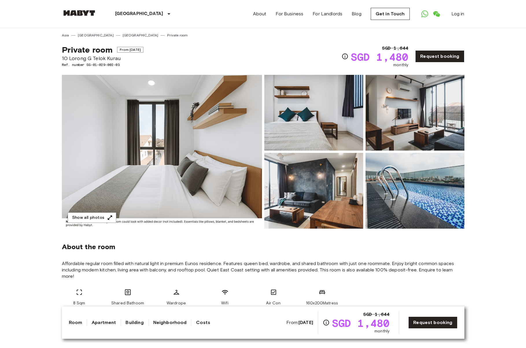
click at [180, 266] on span "Affordable regular room filled with natural light in premium Eunos residence. F…" at bounding box center [263, 269] width 402 height 19
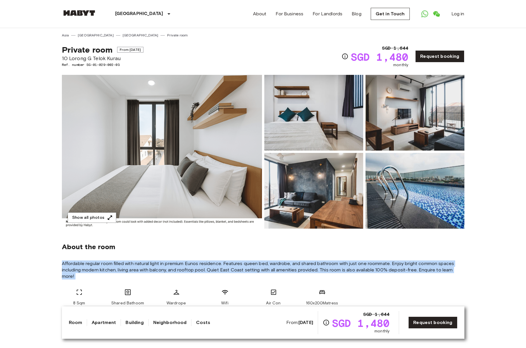
click at [180, 266] on span "Affordable regular room filled with natural light in premium Eunos residence. F…" at bounding box center [263, 269] width 402 height 19
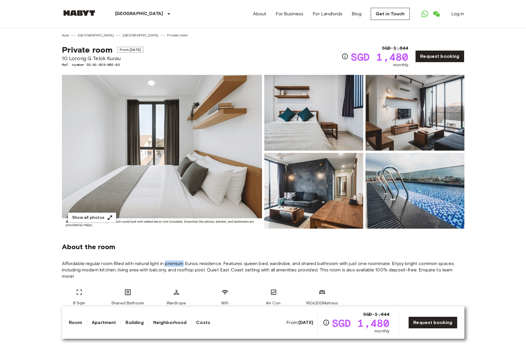
click at [180, 266] on span "Affordable regular room filled with natural light in premium Eunos residence. F…" at bounding box center [263, 269] width 402 height 19
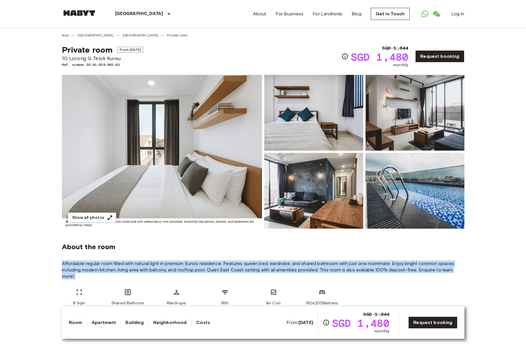
click at [180, 266] on span "Affordable regular room filled with natural light in premium Eunos residence. F…" at bounding box center [263, 269] width 402 height 19
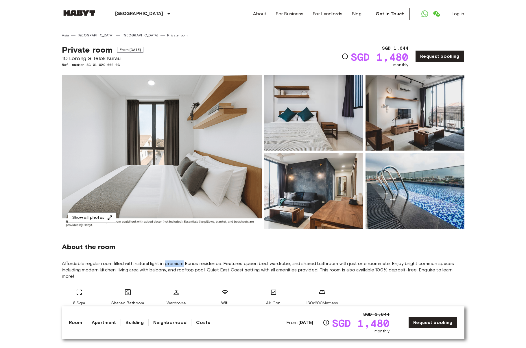
click at [180, 266] on span "Affordable regular room filled with natural light in premium Eunos residence. F…" at bounding box center [263, 269] width 402 height 19
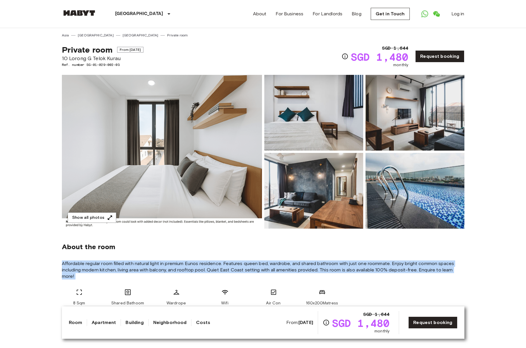
click at [180, 266] on span "Affordable regular room filled with natural light in premium Eunos residence. F…" at bounding box center [263, 269] width 402 height 19
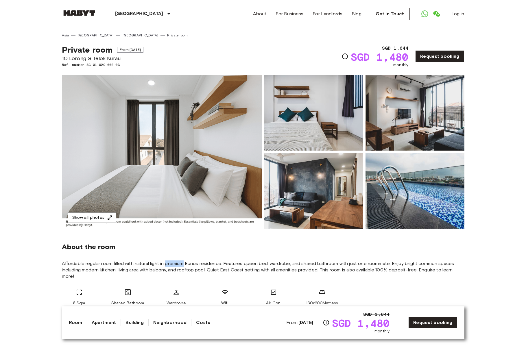
click at [180, 266] on span "Affordable regular room filled with natural light in premium Eunos residence. F…" at bounding box center [263, 269] width 402 height 19
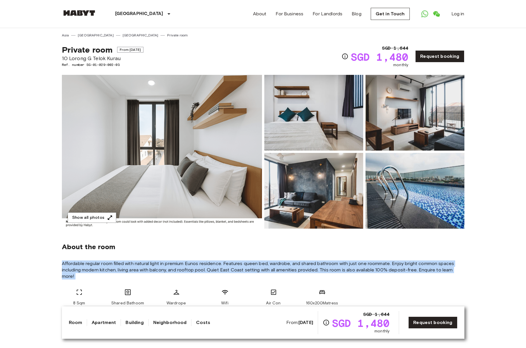
click at [180, 266] on span "Affordable regular room filled with natural light in premium Eunos residence. F…" at bounding box center [263, 269] width 402 height 19
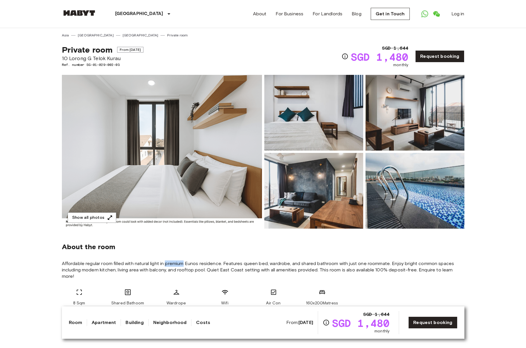
click at [180, 266] on span "Affordable regular room filled with natural light in premium Eunos residence. F…" at bounding box center [263, 269] width 402 height 19
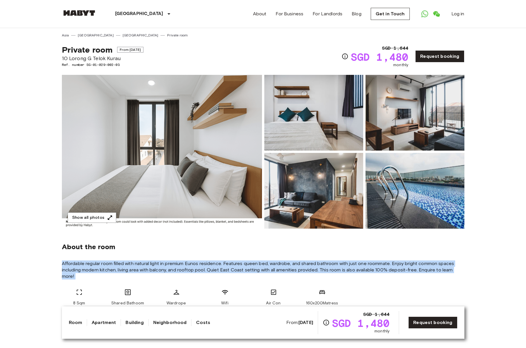
click at [180, 266] on span "Affordable regular room filled with natural light in premium Eunos residence. F…" at bounding box center [263, 269] width 402 height 19
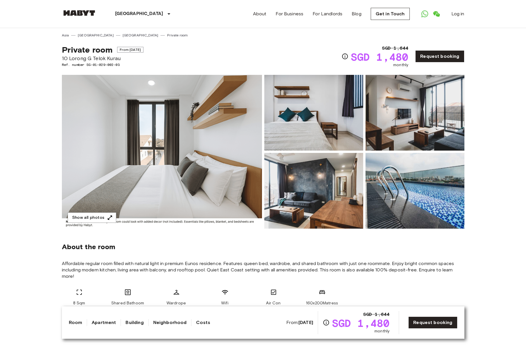
click at [180, 266] on span "Affordable regular room filled with natural light in premium Eunos residence. F…" at bounding box center [263, 269] width 402 height 19
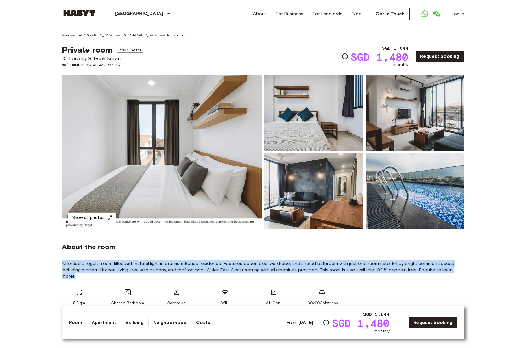
click at [180, 266] on span "Affordable regular room filled with natural light in premium Eunos residence. F…" at bounding box center [263, 269] width 402 height 19
click at [178, 271] on span "Affordable regular room filled with natural light in premium Eunos residence. F…" at bounding box center [263, 269] width 402 height 19
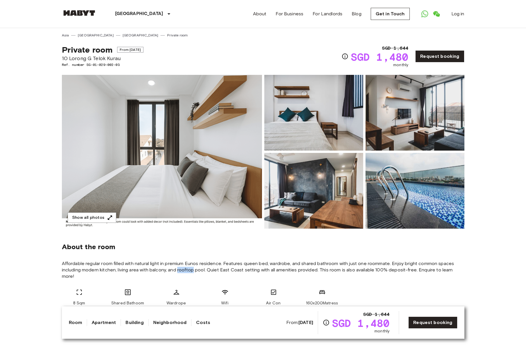
click at [178, 271] on span "Affordable regular room filled with natural light in premium Eunos residence. F…" at bounding box center [263, 269] width 402 height 19
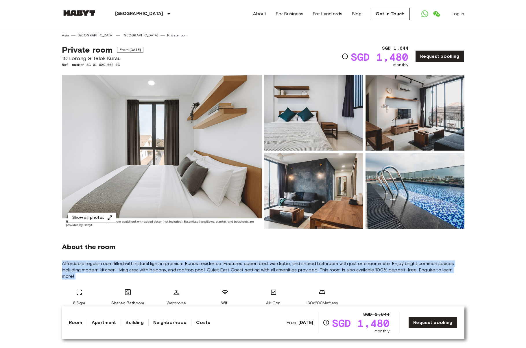
click at [178, 271] on span "Affordable regular room filled with natural light in premium Eunos residence. F…" at bounding box center [263, 269] width 402 height 19
click at [214, 268] on span "Affordable regular room filled with natural light in premium Eunos residence. F…" at bounding box center [263, 269] width 402 height 19
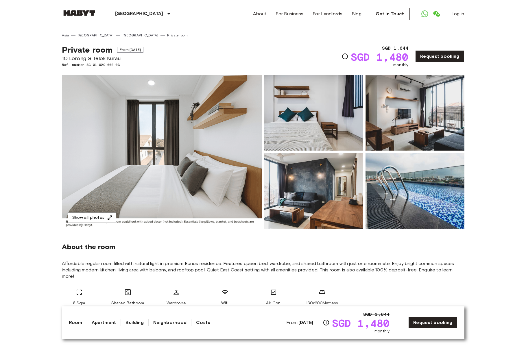
click at [216, 266] on span "Affordable regular room filled with natural light in premium Eunos residence. F…" at bounding box center [263, 269] width 402 height 19
click at [259, 266] on span "Affordable regular room filled with natural light in premium Eunos residence. F…" at bounding box center [263, 269] width 402 height 19
click at [259, 267] on span "Affordable regular room filled with natural light in premium Eunos residence. F…" at bounding box center [263, 269] width 402 height 19
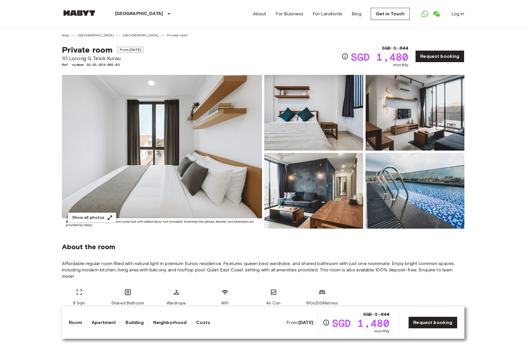
click at [257, 271] on span "Affordable regular room filled with natural light in premium Eunos residence. F…" at bounding box center [263, 269] width 402 height 19
click at [379, 186] on img at bounding box center [414, 191] width 99 height 76
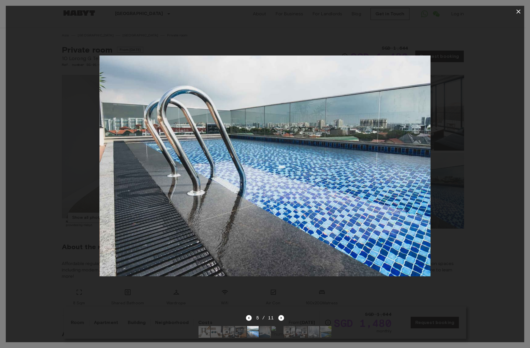
click at [459, 214] on div at bounding box center [265, 165] width 518 height 297
drag, startPoint x: 459, startPoint y: 215, endPoint x: 458, endPoint y: 218, distance: 3.1
click at [459, 217] on div at bounding box center [265, 165] width 518 height 297
click at [519, 12] on icon "button" at bounding box center [518, 12] width 4 height 4
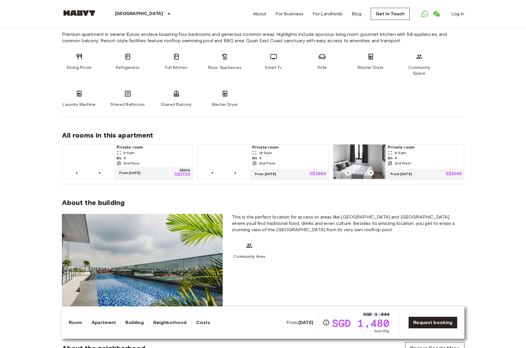
scroll to position [354, 0]
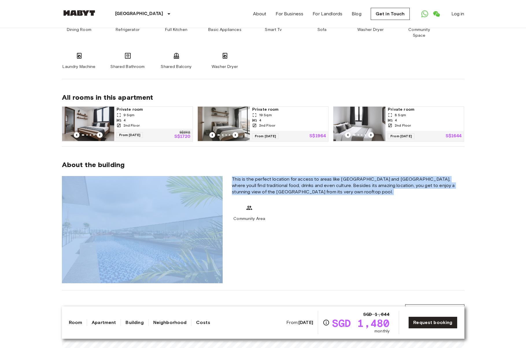
drag, startPoint x: 336, startPoint y: 162, endPoint x: 368, endPoint y: 194, distance: 46.0
click at [368, 194] on section "About the building This is the perfect location for access to areas like Tanjon…" at bounding box center [263, 219] width 402 height 144
click at [368, 194] on div "This is the perfect location for access to areas like Tanjong Katong and Joo Ch…" at bounding box center [347, 229] width 241 height 107
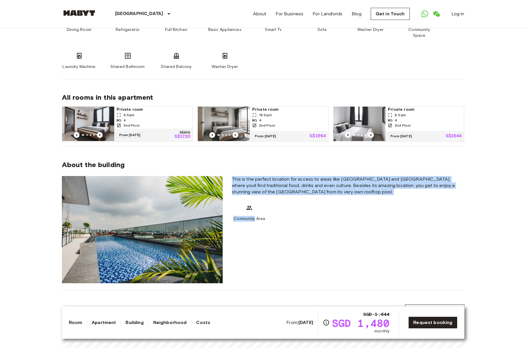
drag, startPoint x: 368, startPoint y: 194, endPoint x: 251, endPoint y: 168, distance: 120.9
click at [251, 168] on section "About the building This is the perfect location for access to areas like Tanjon…" at bounding box center [263, 219] width 402 height 144
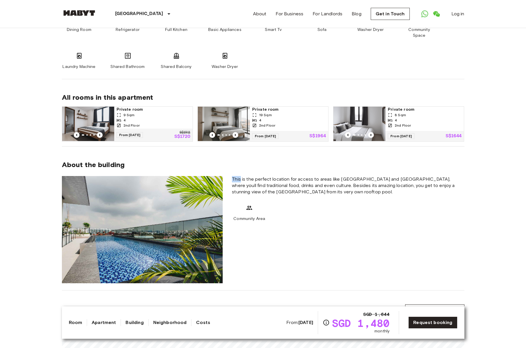
click at [251, 168] on section "About the building This is the perfect location for access to areas like Tanjon…" at bounding box center [263, 219] width 402 height 144
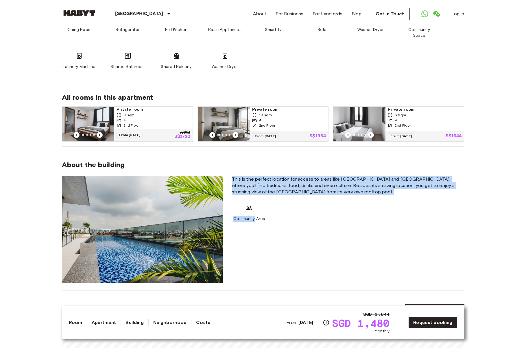
drag, startPoint x: 251, startPoint y: 168, endPoint x: 317, endPoint y: 207, distance: 77.3
click at [317, 207] on section "About the building This is the perfect location for access to areas like Tanjon…" at bounding box center [263, 219] width 402 height 144
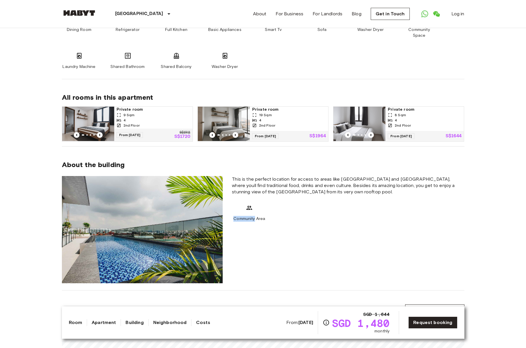
click at [320, 207] on div "Community Area" at bounding box center [348, 212] width 232 height 17
drag, startPoint x: 331, startPoint y: 233, endPoint x: 282, endPoint y: 217, distance: 52.1
click at [285, 218] on div "This is the perfect location for access to areas like Tanjong Katong and Joo Ch…" at bounding box center [347, 229] width 241 height 107
click at [282, 217] on div "This is the perfect location for access to areas like Tanjong Katong and Joo Ch…" at bounding box center [347, 229] width 241 height 107
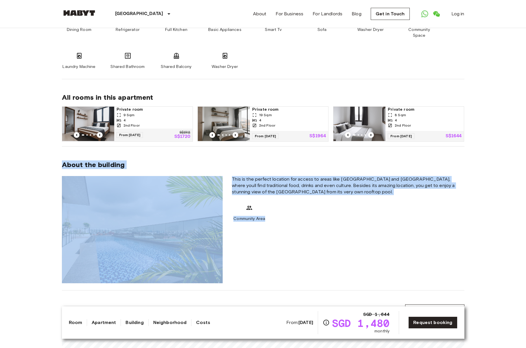
drag, startPoint x: 295, startPoint y: 211, endPoint x: 30, endPoint y: 162, distance: 268.8
drag, startPoint x: 240, startPoint y: 202, endPoint x: 294, endPoint y: 216, distance: 55.5
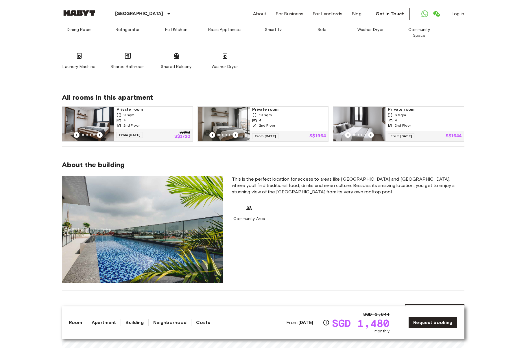
click at [295, 216] on div "This is the perfect location for access to areas like Tanjong Katong and Joo Ch…" at bounding box center [347, 229] width 241 height 107
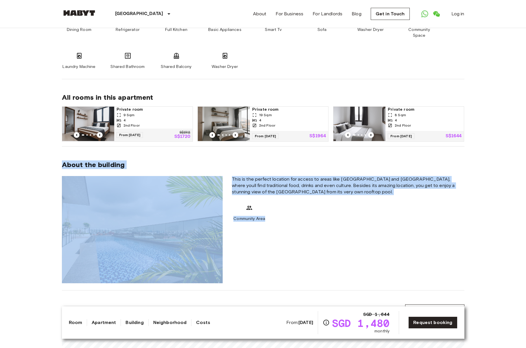
drag, startPoint x: 306, startPoint y: 221, endPoint x: 35, endPoint y: 149, distance: 280.7
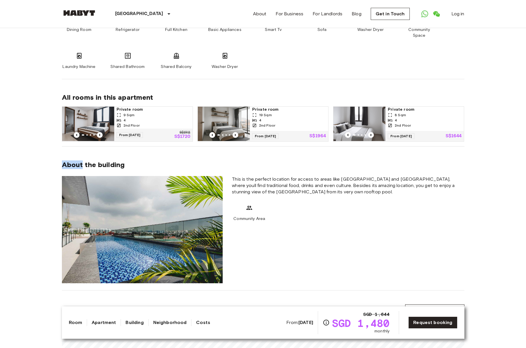
drag, startPoint x: 35, startPoint y: 149, endPoint x: 300, endPoint y: 216, distance: 273.5
click at [301, 216] on div "This is the perfect location for access to areas like Tanjong Katong and Joo Ch…" at bounding box center [347, 229] width 241 height 107
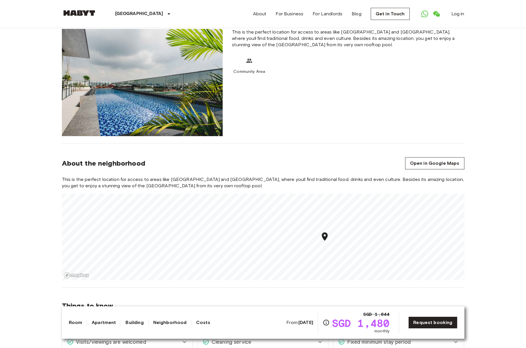
scroll to position [503, 0]
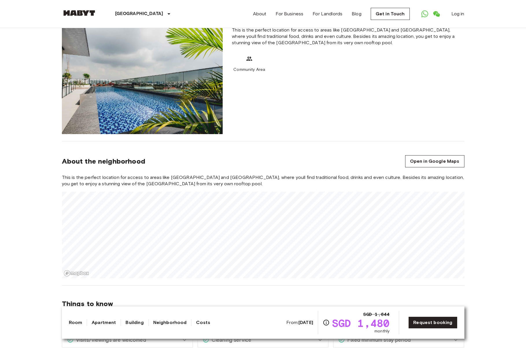
click at [258, 284] on div "Asia Singapore Singapore Private room Private room From Nov 3 2025 10 Lorong G …" at bounding box center [263, 289] width 416 height 1529
click at [272, 166] on section "About the neighborhood Open in Google Maps This is the perfect location for acc…" at bounding box center [263, 213] width 402 height 144
click at [203, 174] on div "This is the perfect location for access to areas like Tanjong Katong and Joo Ch…" at bounding box center [263, 226] width 402 height 104
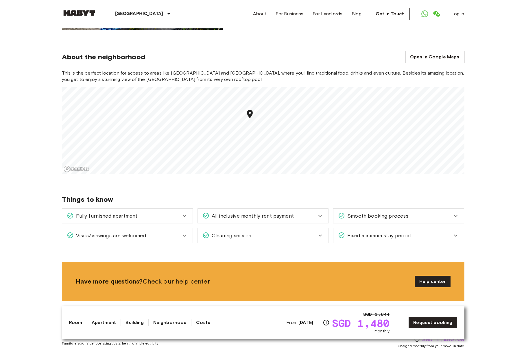
scroll to position [556, 0]
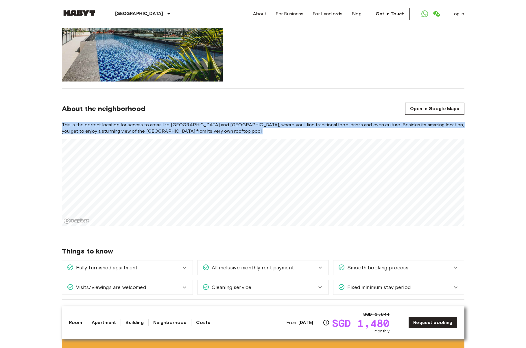
click at [306, 154] on section "About the neighborhood Open in Google Maps This is the perfect location for acc…" at bounding box center [263, 161] width 402 height 144
drag, startPoint x: 301, startPoint y: 225, endPoint x: 286, endPoint y: 127, distance: 99.1
click at [287, 129] on div "This is the perfect location for access to areas like Tanjong Katong and Joo Ch…" at bounding box center [263, 174] width 402 height 104
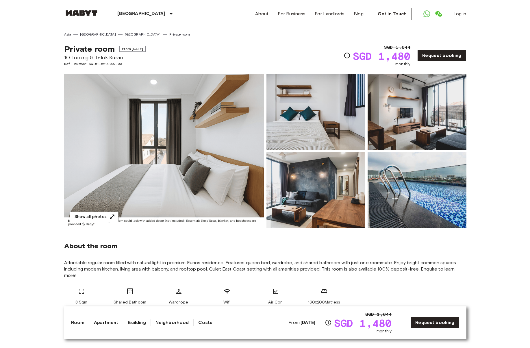
scroll to position [1, 0]
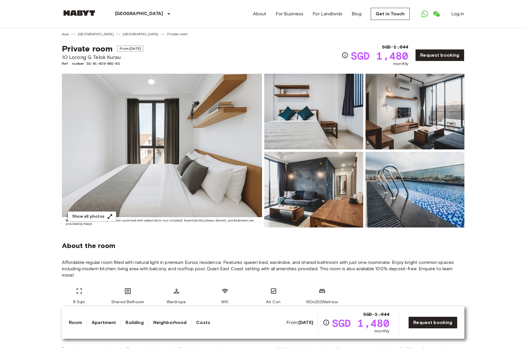
click at [292, 183] on img at bounding box center [313, 190] width 99 height 76
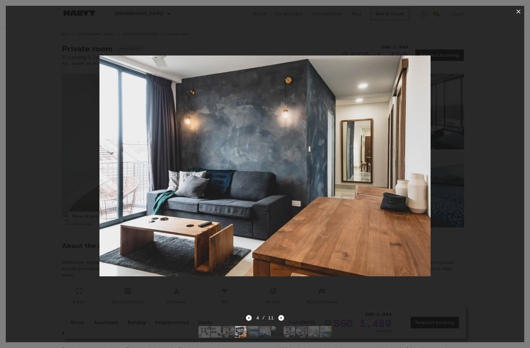
click at [281, 315] on icon "Next image" at bounding box center [281, 318] width 6 height 6
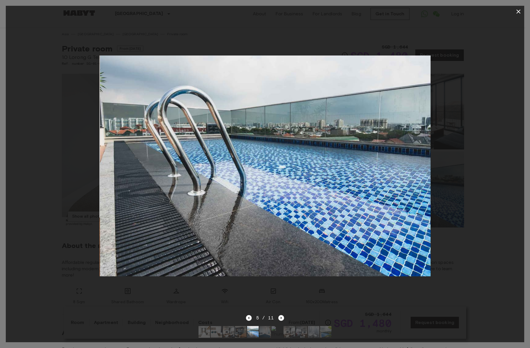
click at [284, 314] on div "5 / 11" at bounding box center [265, 328] width 518 height 28
